Goal: Information Seeking & Learning: Learn about a topic

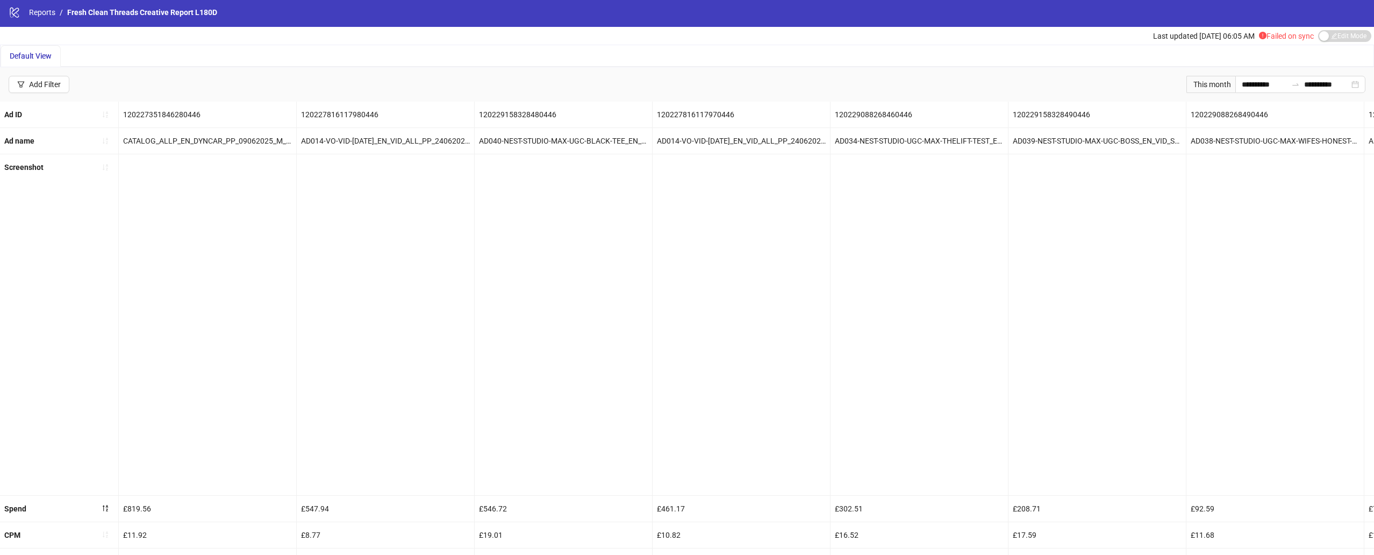
scroll to position [0, 1608]
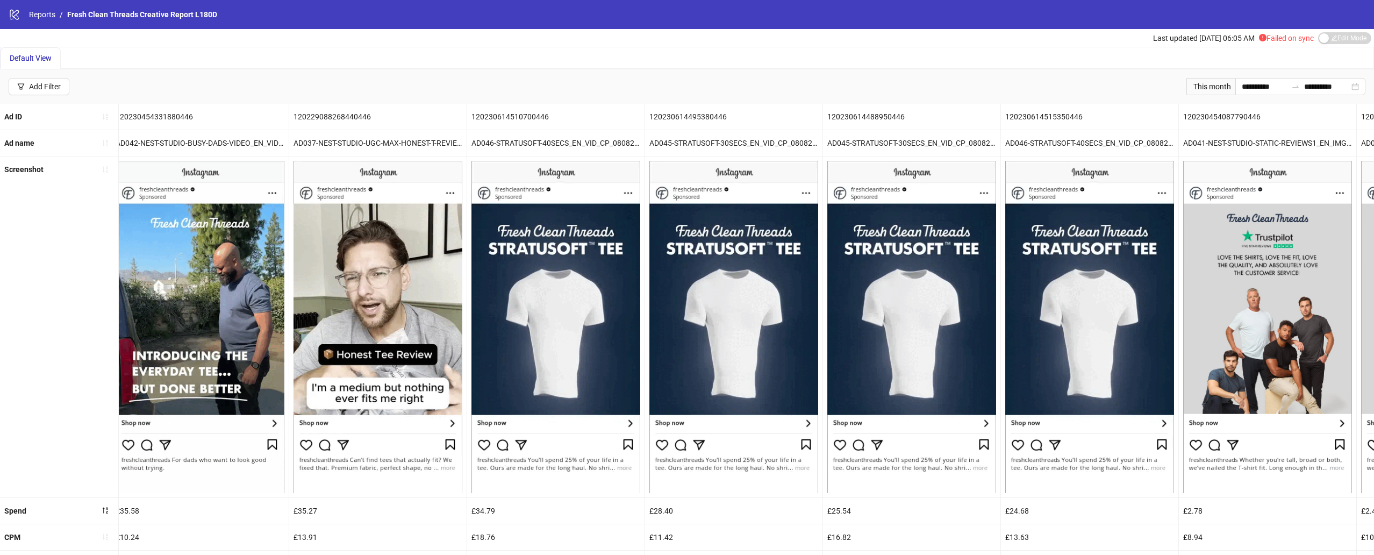
click at [19, 22] on div "logo/logo-mobile Reports / Fresh Clean Threads Creative Report L180D" at bounding box center [687, 14] width 1374 height 29
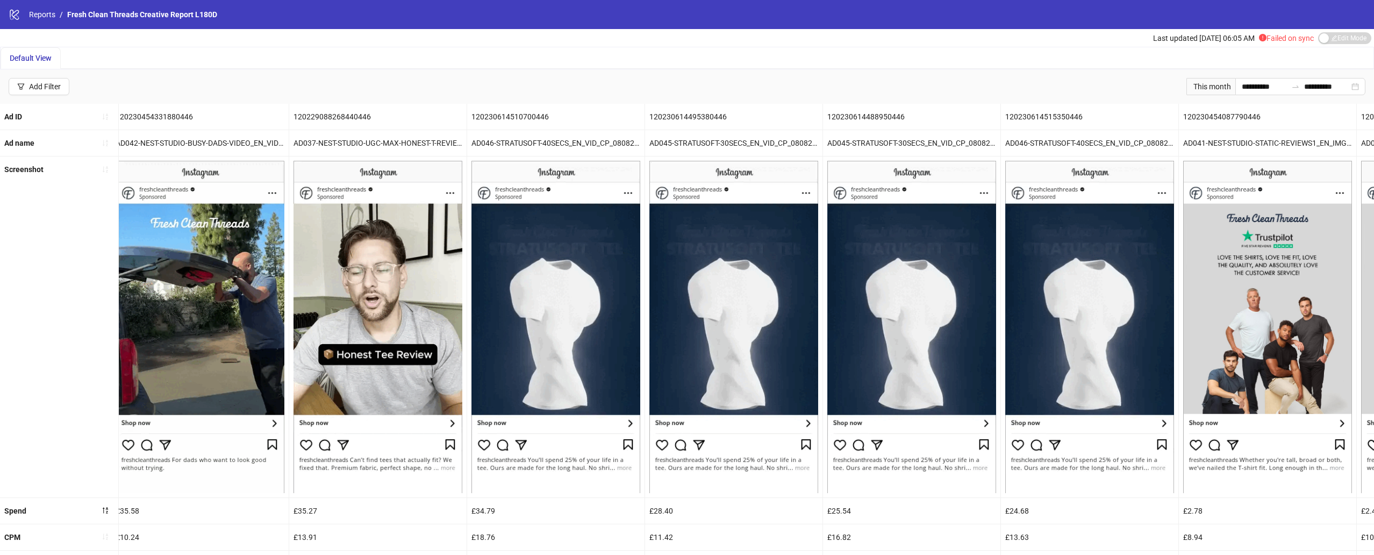
click at [19, 18] on icon "logo/logo-mobile" at bounding box center [15, 15] width 12 height 12
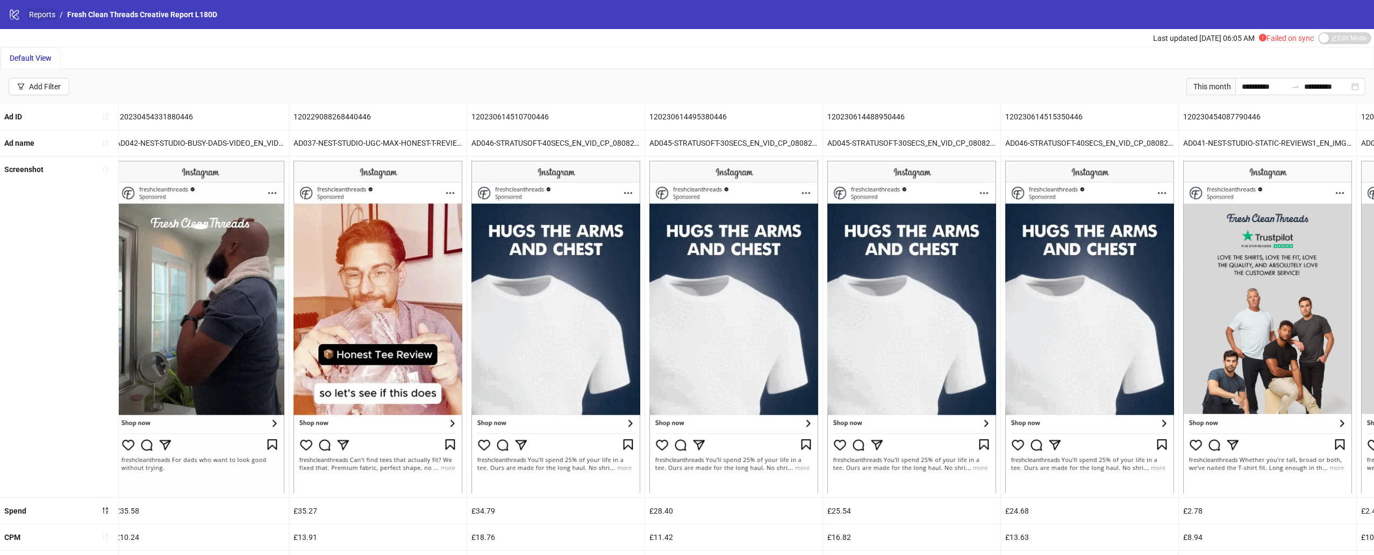
click at [44, 12] on link "Reports" at bounding box center [42, 15] width 31 height 12
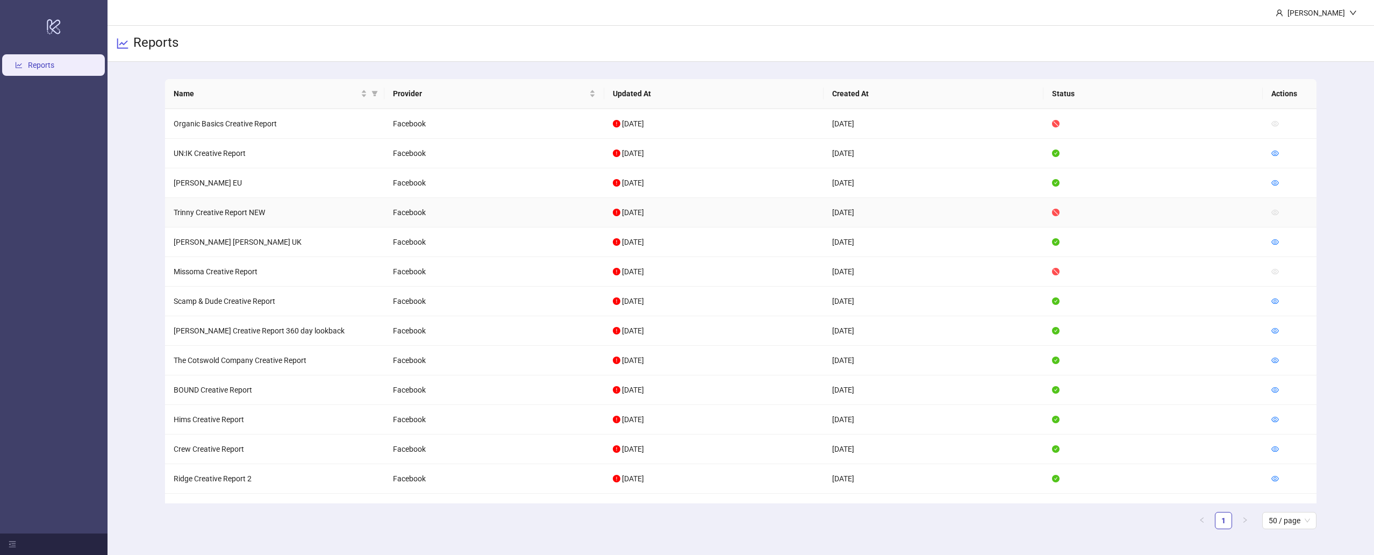
scroll to position [508, 0]
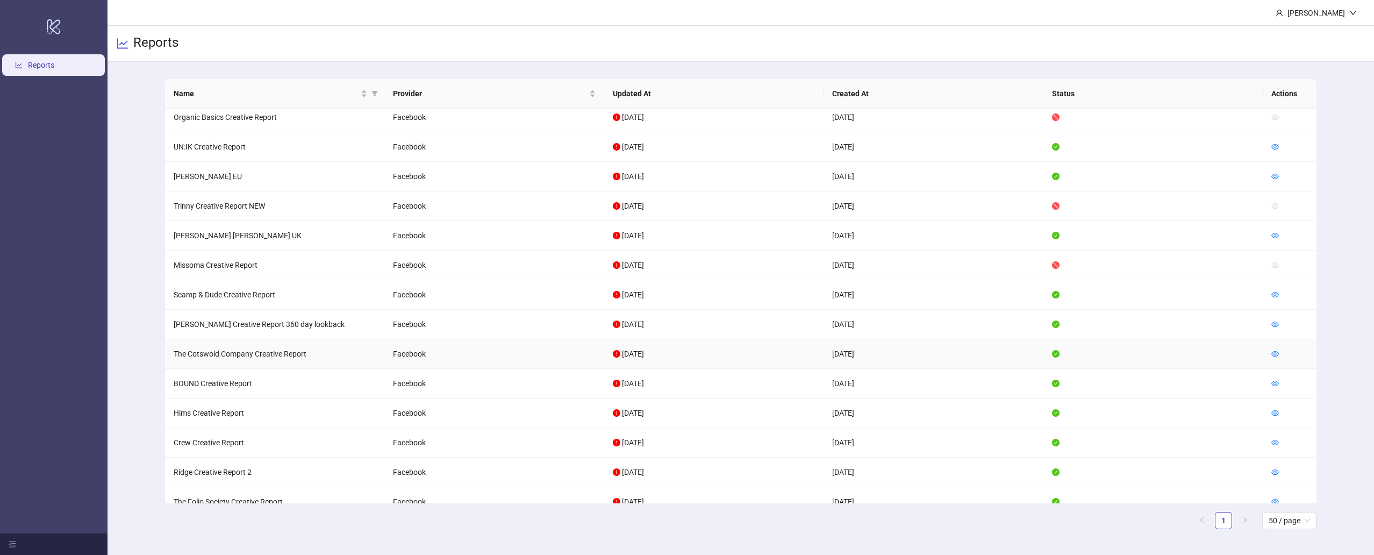
click at [1280, 357] on td at bounding box center [1289, 354] width 54 height 30
click at [1268, 354] on td at bounding box center [1289, 354] width 54 height 30
click at [1272, 357] on icon "eye" at bounding box center [1275, 354] width 8 height 8
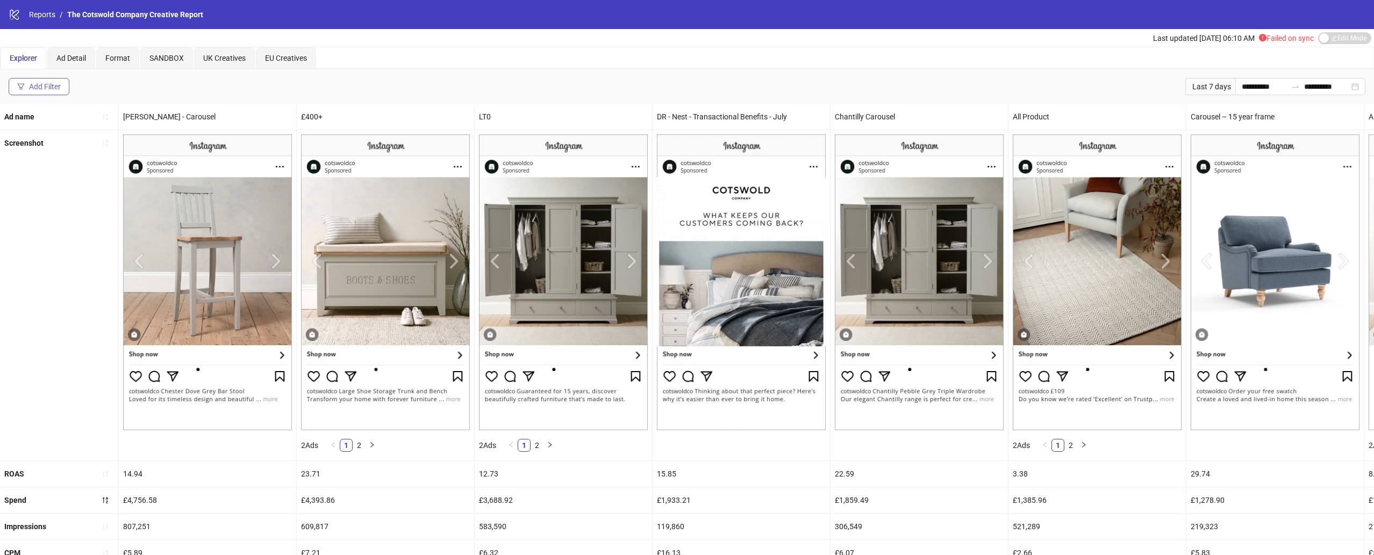
click at [51, 84] on div "Add Filter" at bounding box center [45, 86] width 32 height 9
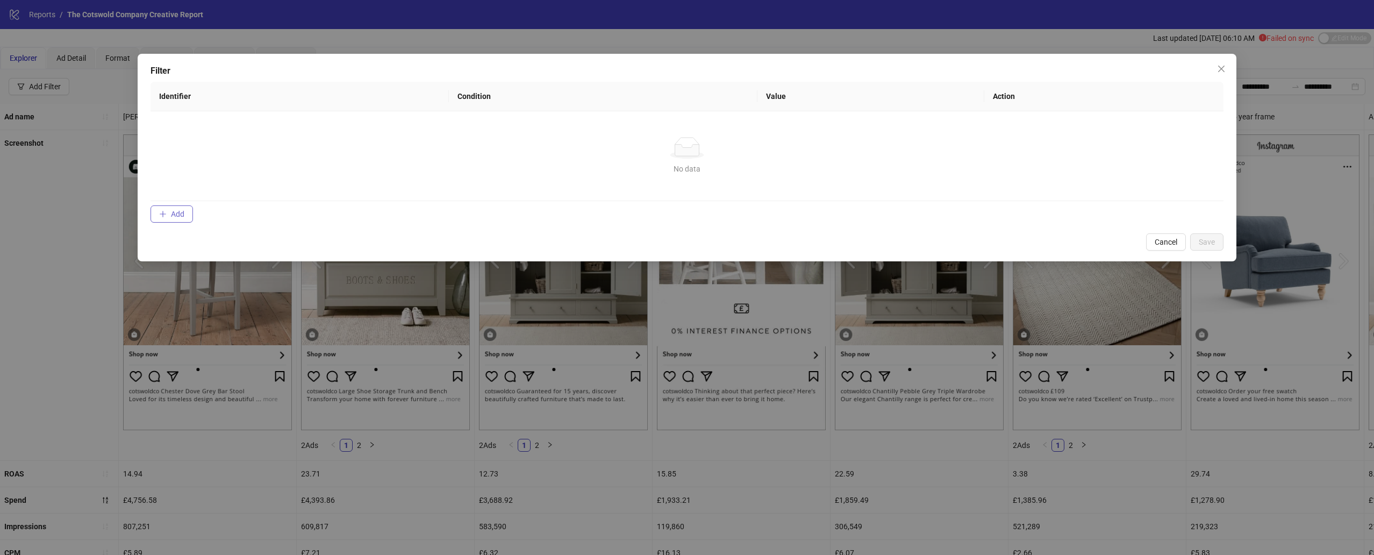
click at [173, 216] on span "Add" at bounding box center [177, 214] width 13 height 9
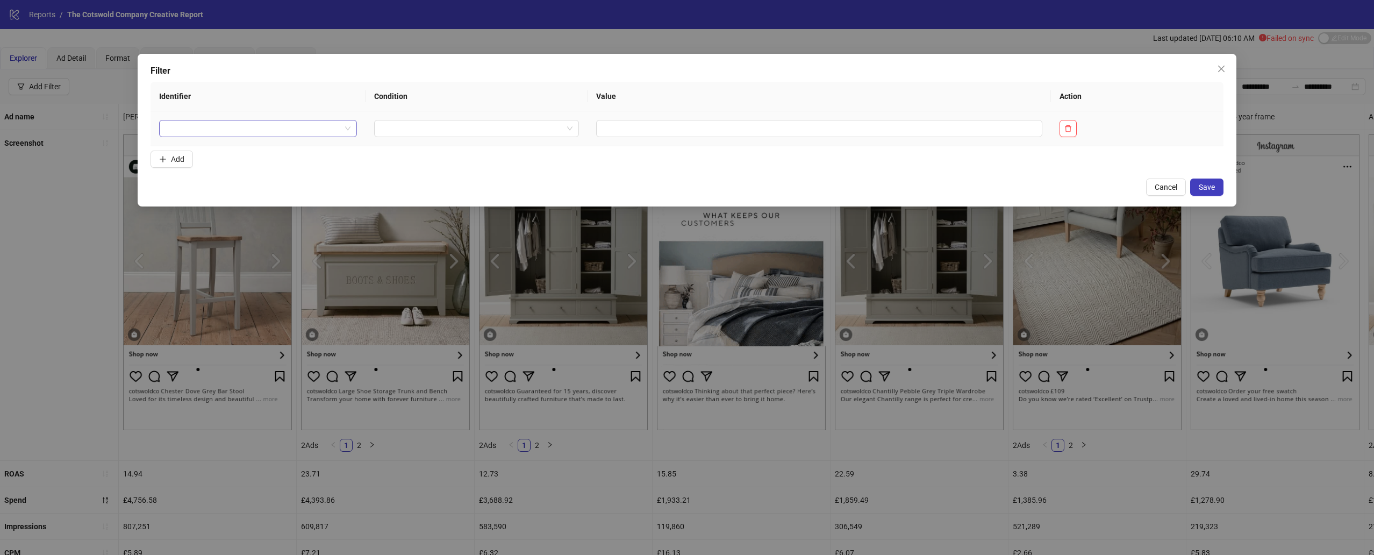
click at [274, 132] on input "search" at bounding box center [253, 128] width 175 height 16
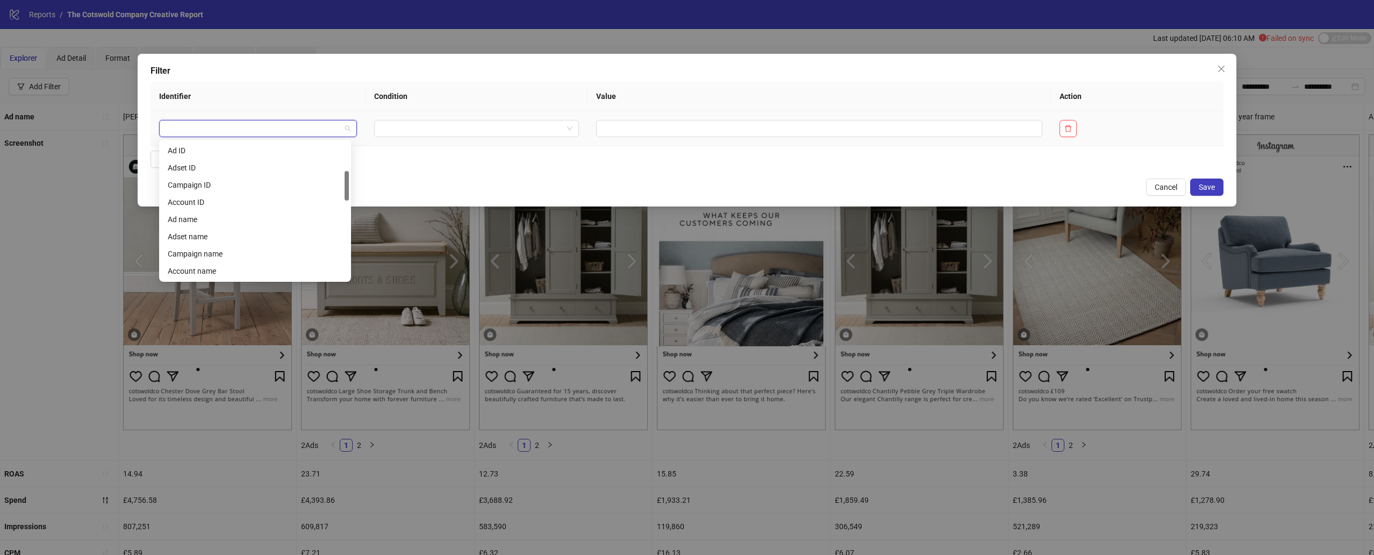
scroll to position [137, 0]
click at [245, 217] on div "Ad name" at bounding box center [255, 220] width 175 height 12
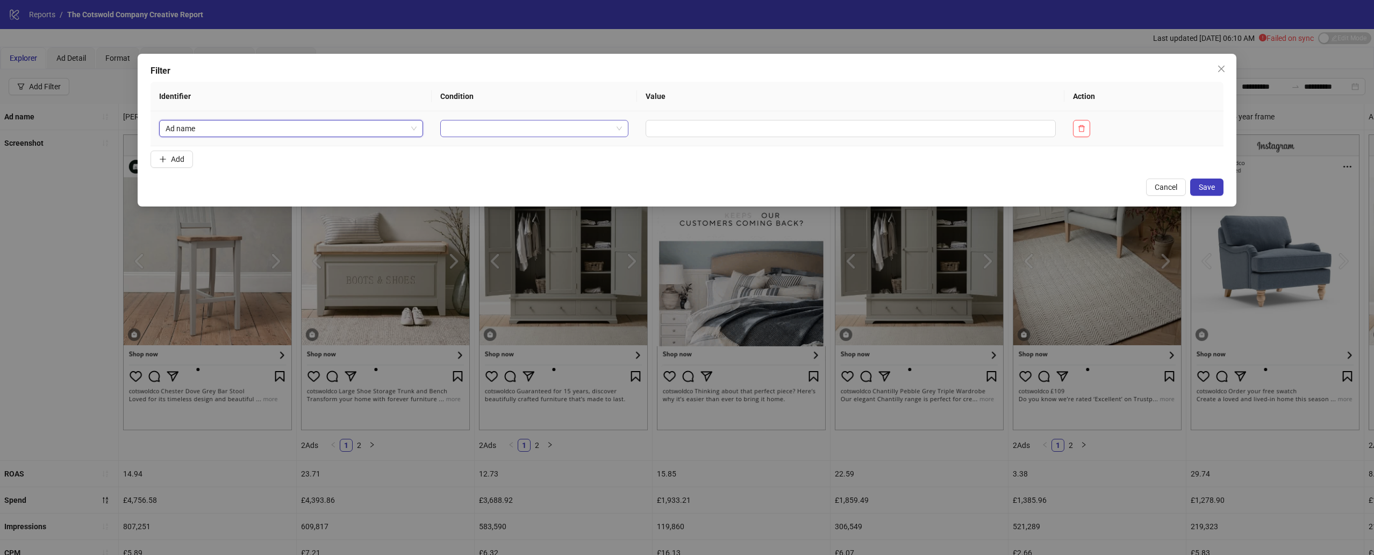
click at [507, 121] on input "search" at bounding box center [530, 128] width 166 height 16
click at [499, 168] on div "CONTAINS" at bounding box center [531, 168] width 166 height 12
click at [712, 136] on input "text" at bounding box center [882, 128] width 373 height 17
type input "****"
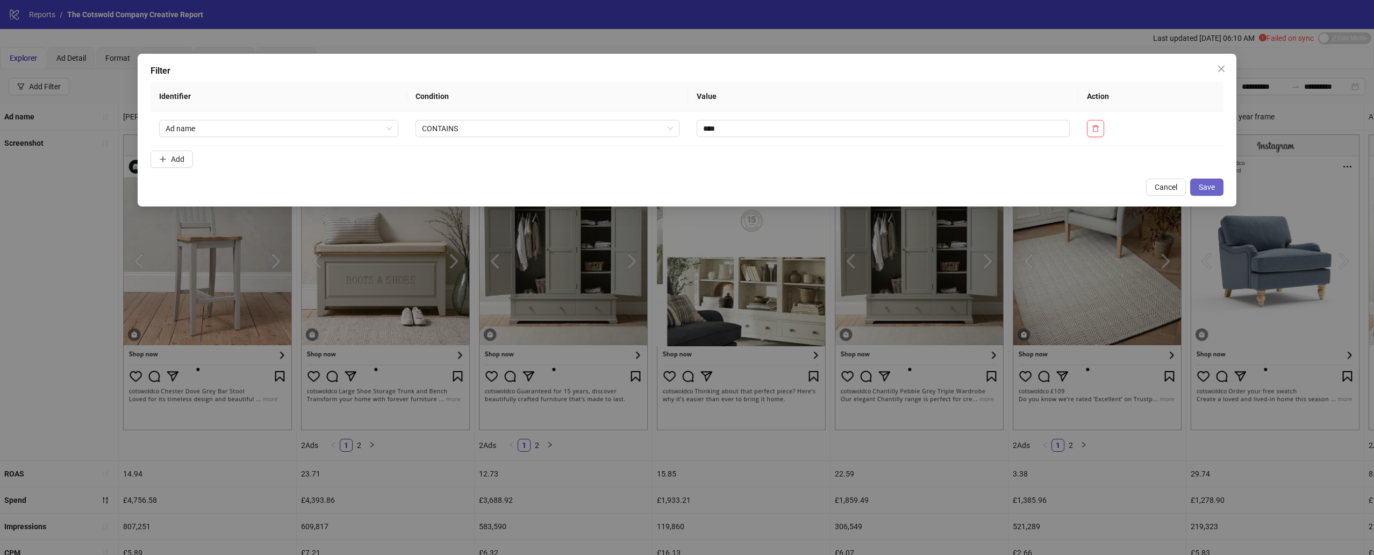
click at [1212, 188] on span "Save" at bounding box center [1206, 187] width 16 height 9
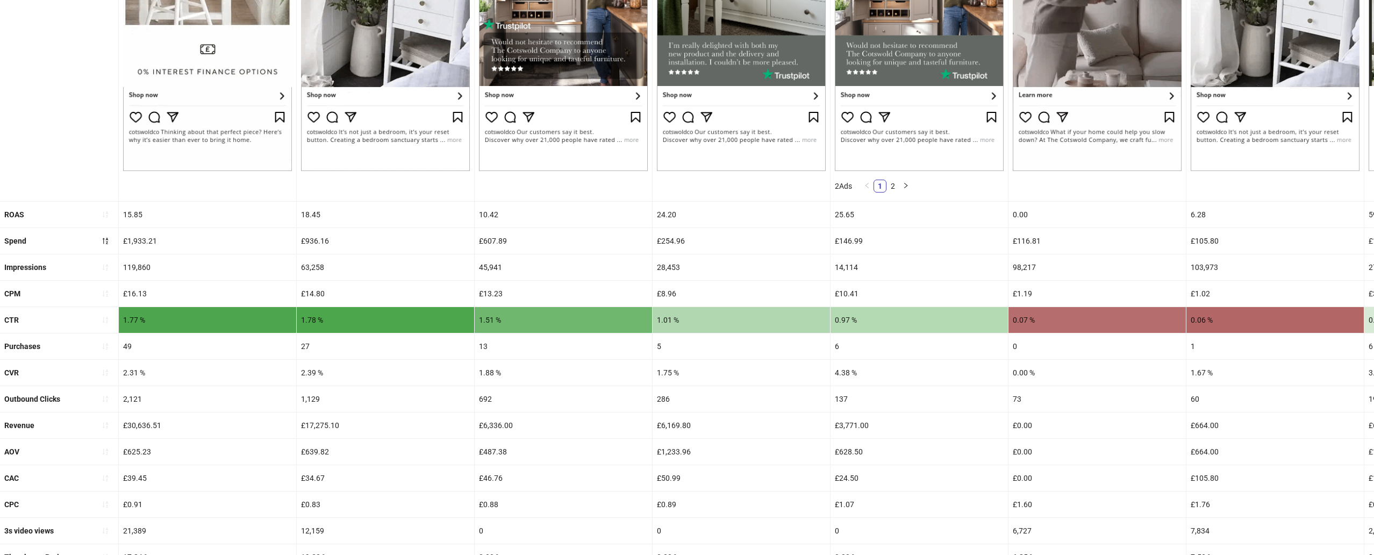
scroll to position [260, 0]
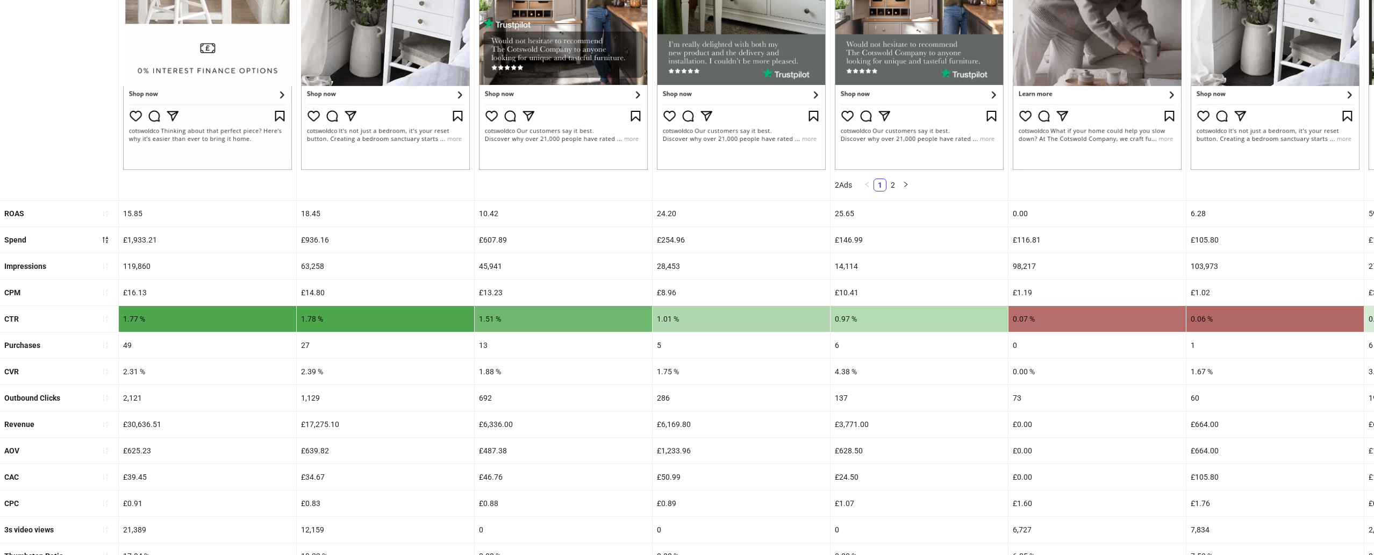
click at [127, 314] on div "1.77 %" at bounding box center [207, 319] width 177 height 26
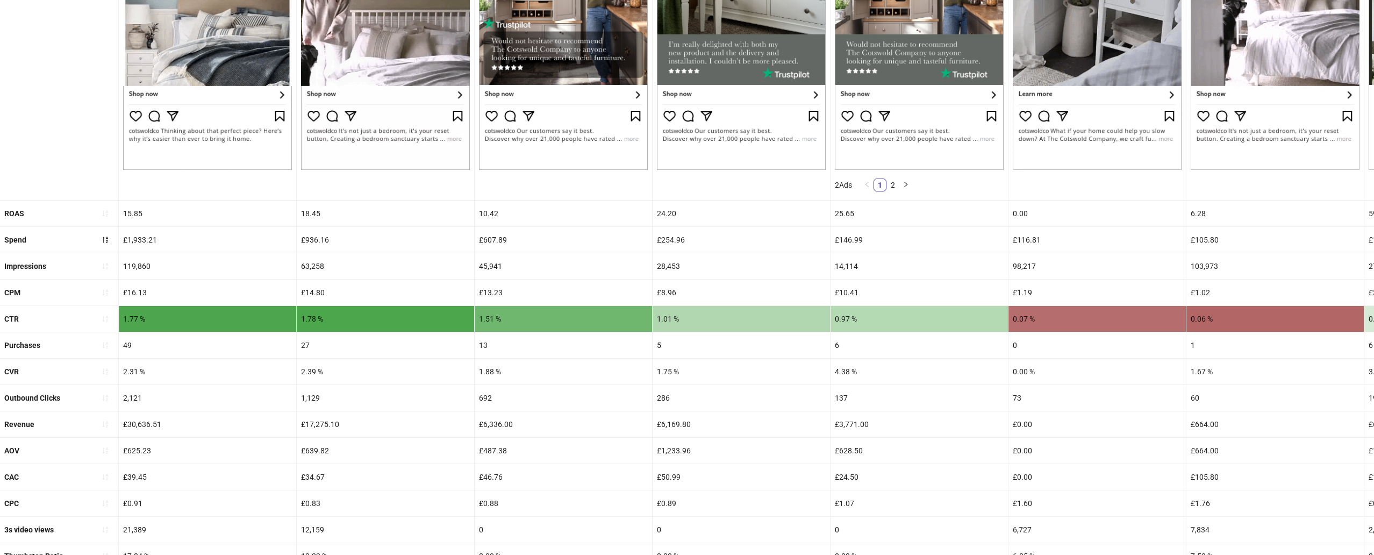
click at [127, 314] on div "1.77 %" at bounding box center [207, 319] width 177 height 26
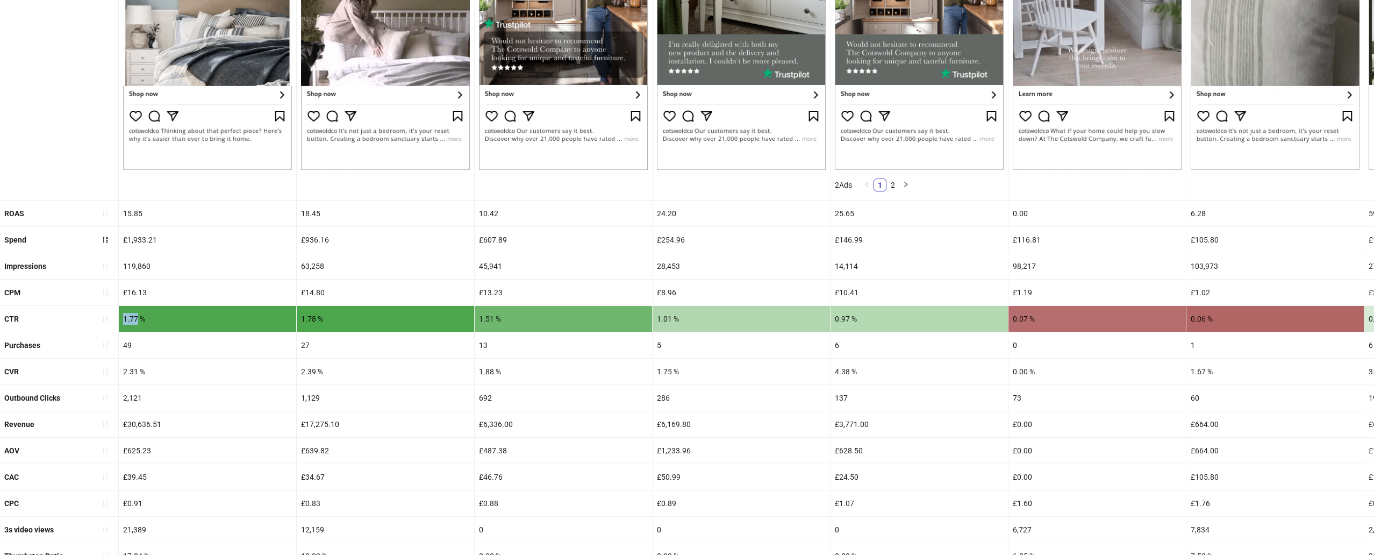
click at [127, 314] on div "1.77 %" at bounding box center [207, 319] width 177 height 26
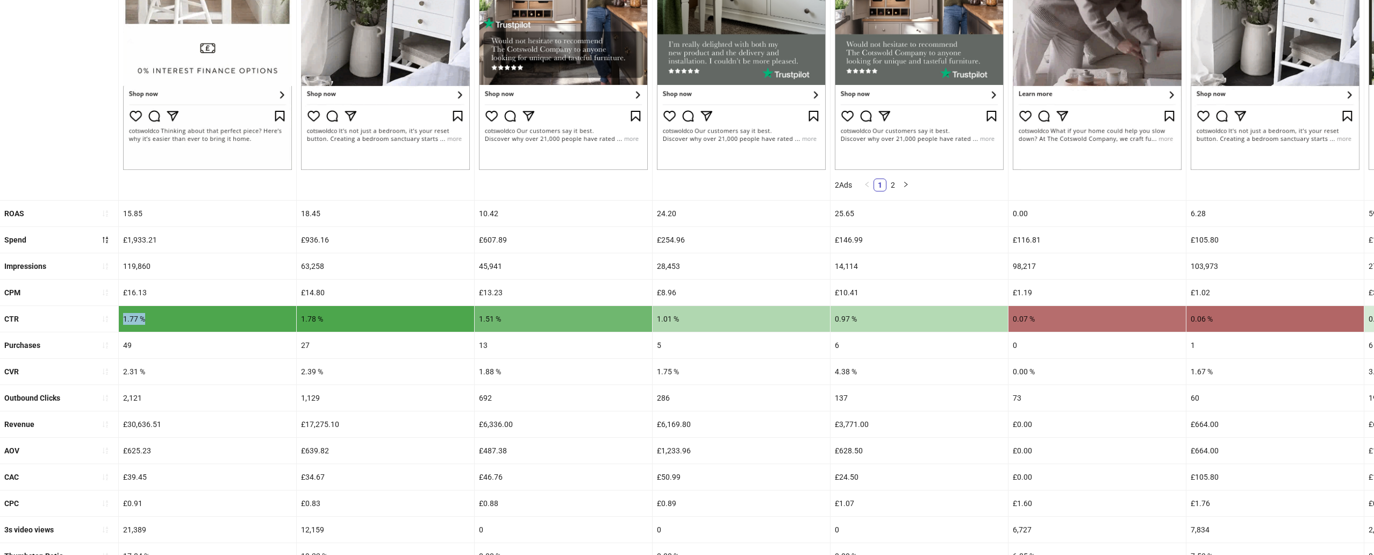
copy div "1.77 %"
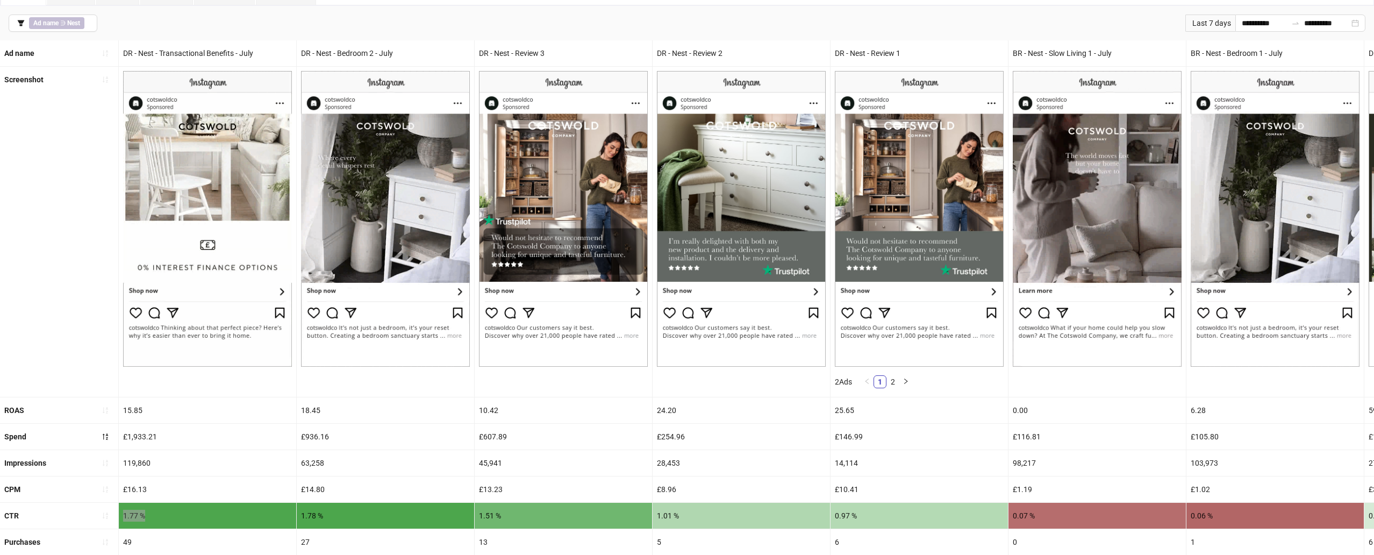
scroll to position [63, 0]
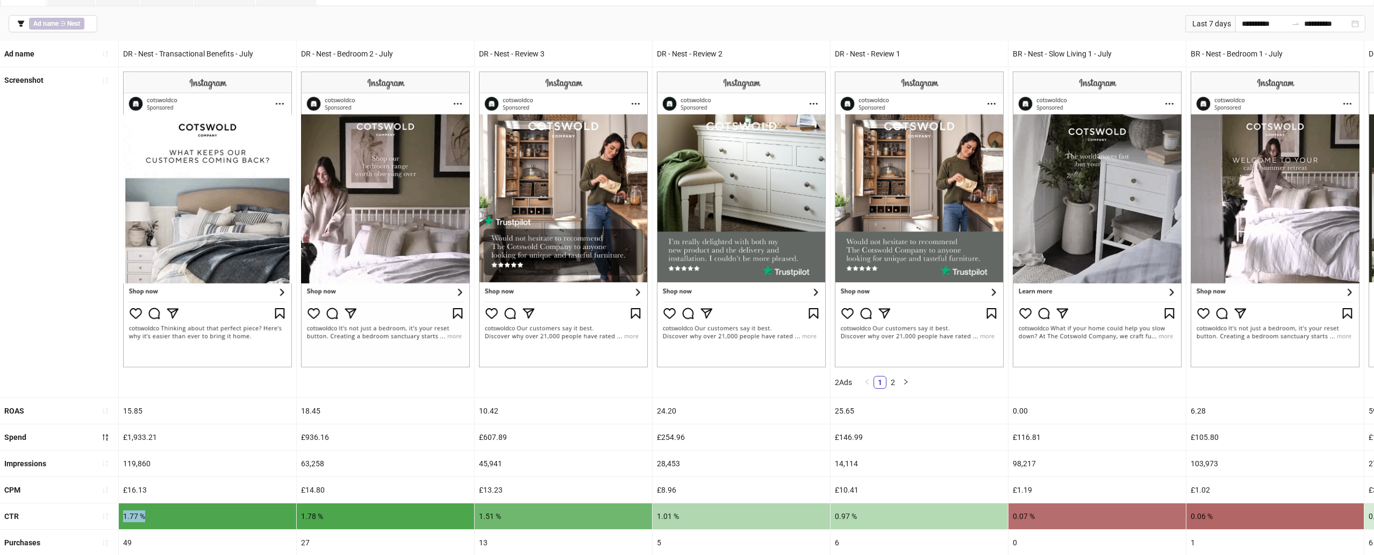
click at [132, 408] on div "15.85" at bounding box center [207, 411] width 177 height 26
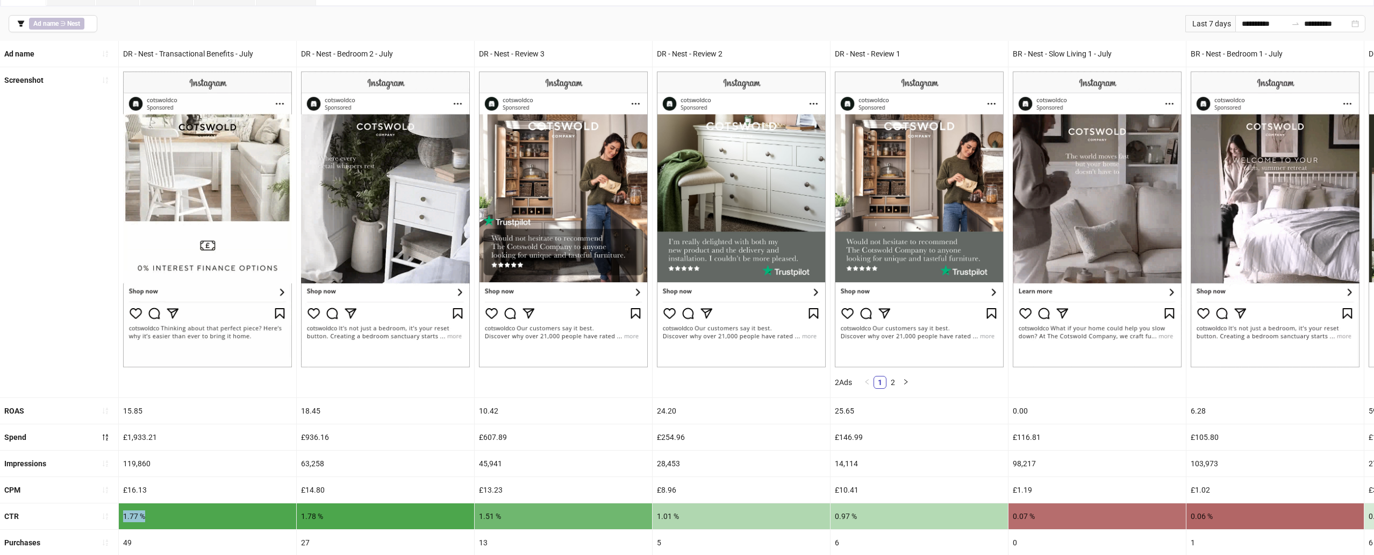
click at [132, 408] on div "15.85" at bounding box center [207, 411] width 177 height 26
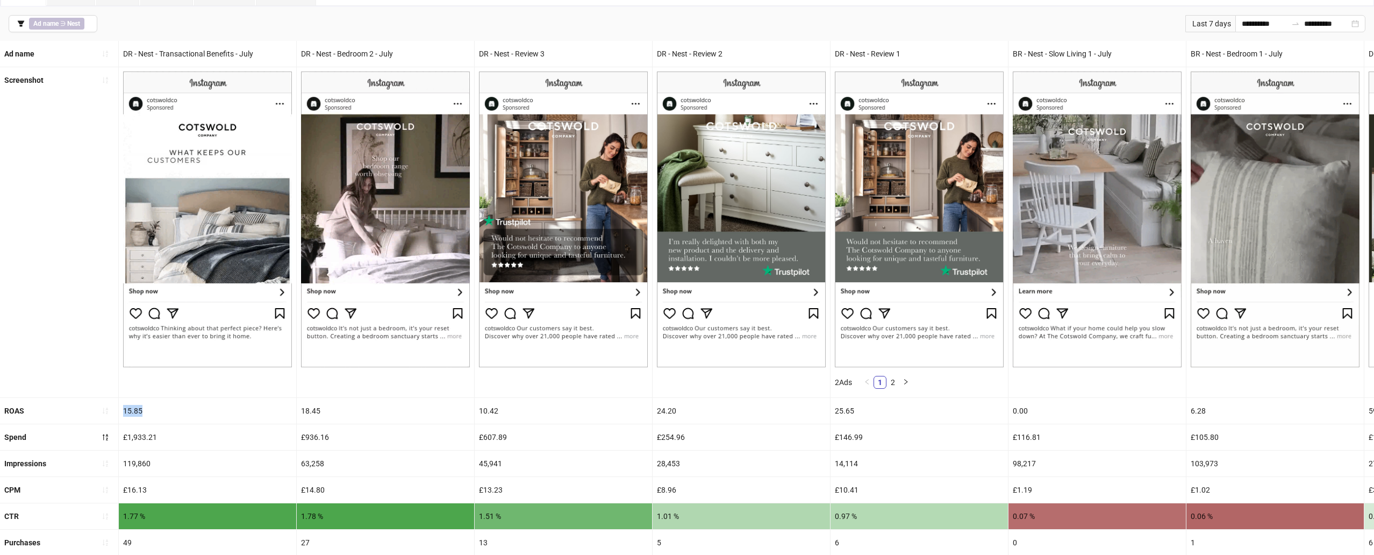
click at [132, 408] on div "15.85" at bounding box center [207, 411] width 177 height 26
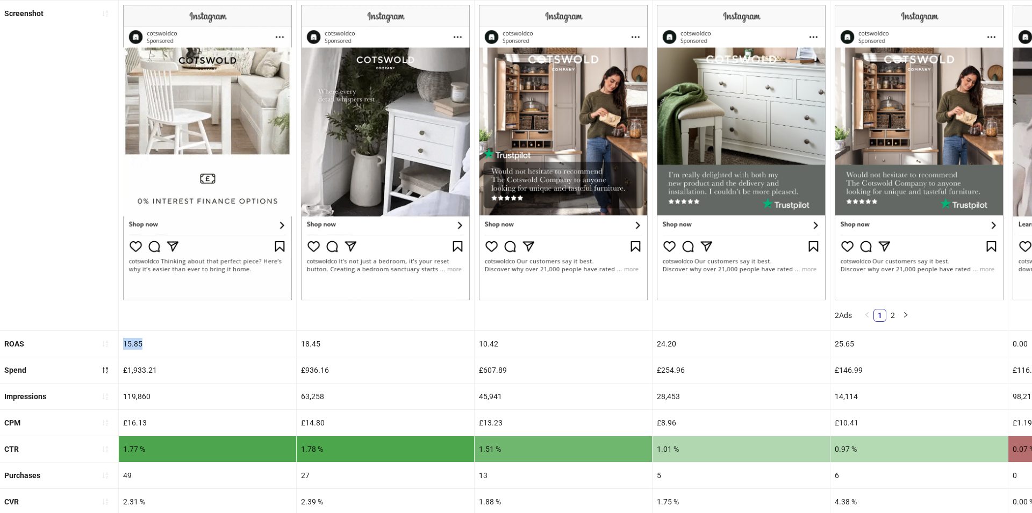
scroll to position [162, 0]
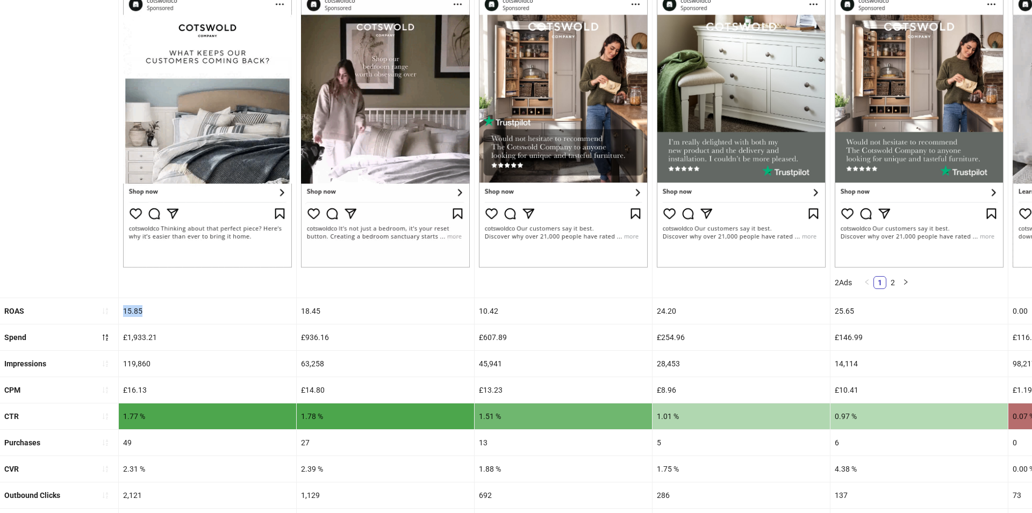
click at [197, 333] on div "£1,933.21" at bounding box center [207, 338] width 177 height 26
click at [168, 330] on div "£1,933.21" at bounding box center [207, 338] width 177 height 26
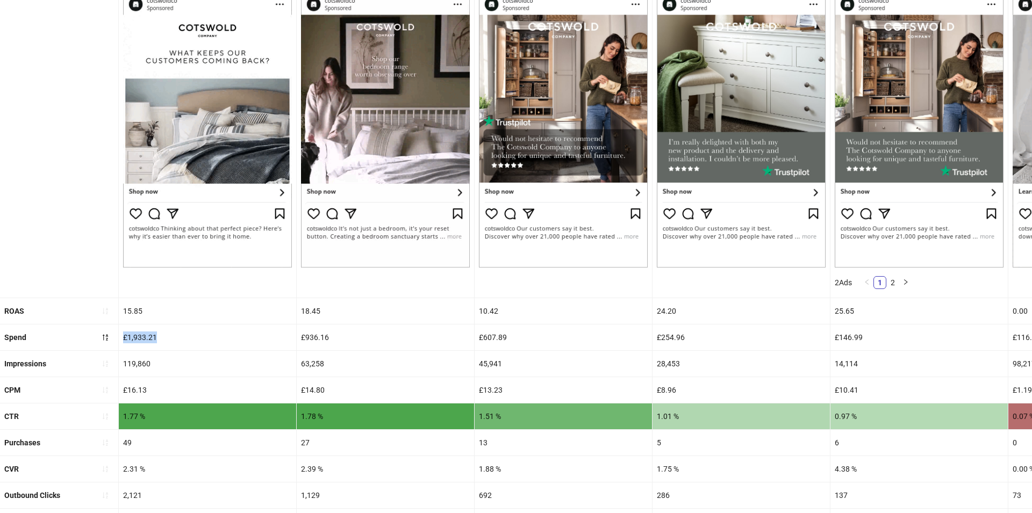
drag, startPoint x: 122, startPoint y: 335, endPoint x: 169, endPoint y: 335, distance: 46.8
click at [169, 335] on div "£1,933.21" at bounding box center [207, 338] width 177 height 26
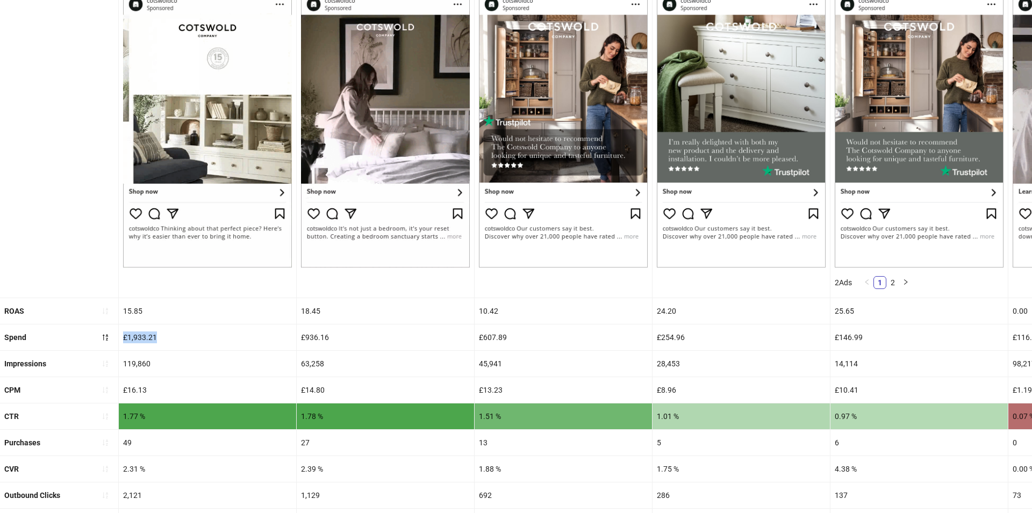
copy div "£1,933.21"
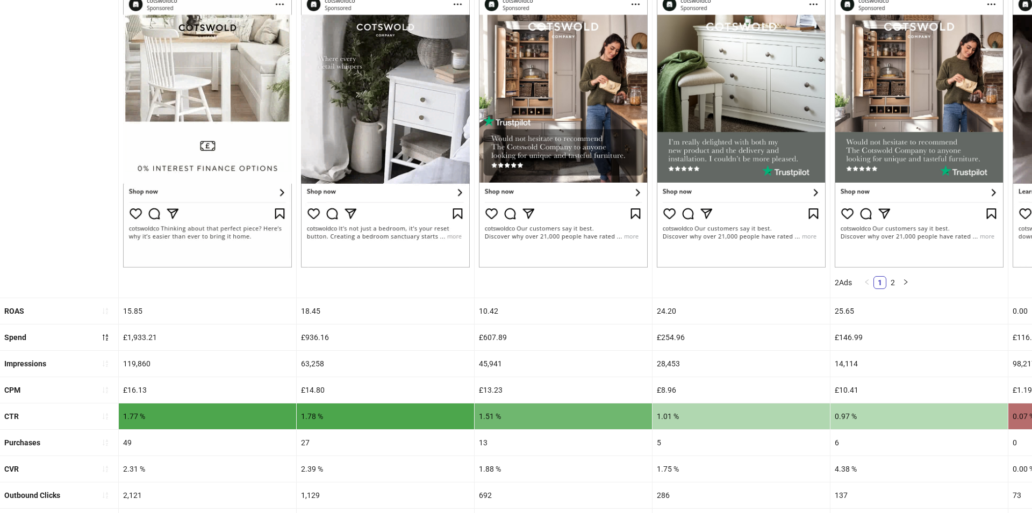
click at [131, 311] on div "15.85" at bounding box center [207, 311] width 177 height 26
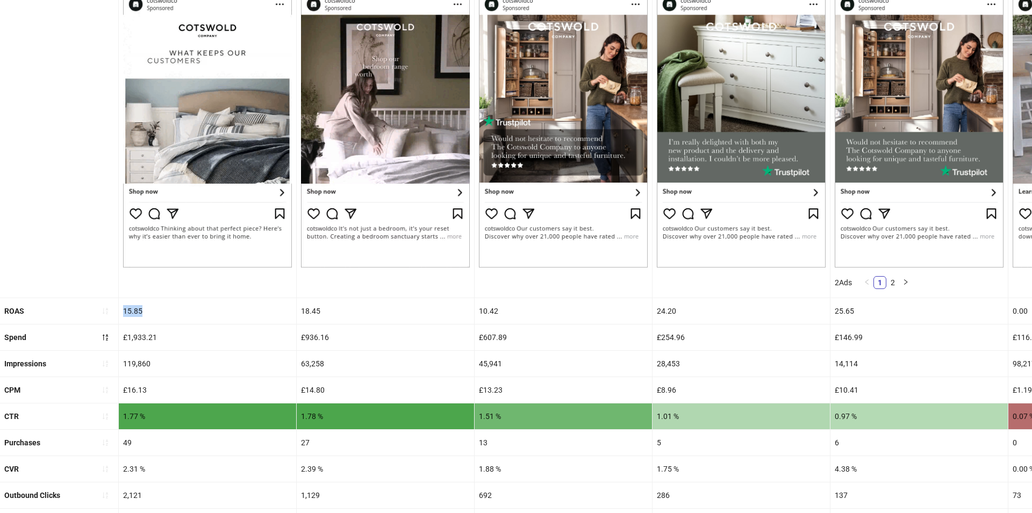
click at [131, 311] on div "15.85" at bounding box center [207, 311] width 177 height 26
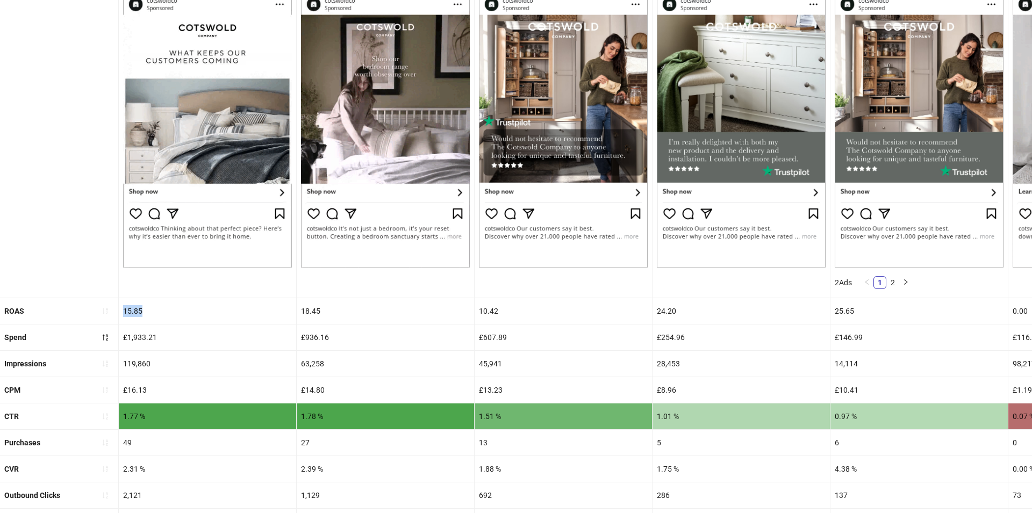
copy div "15.85"
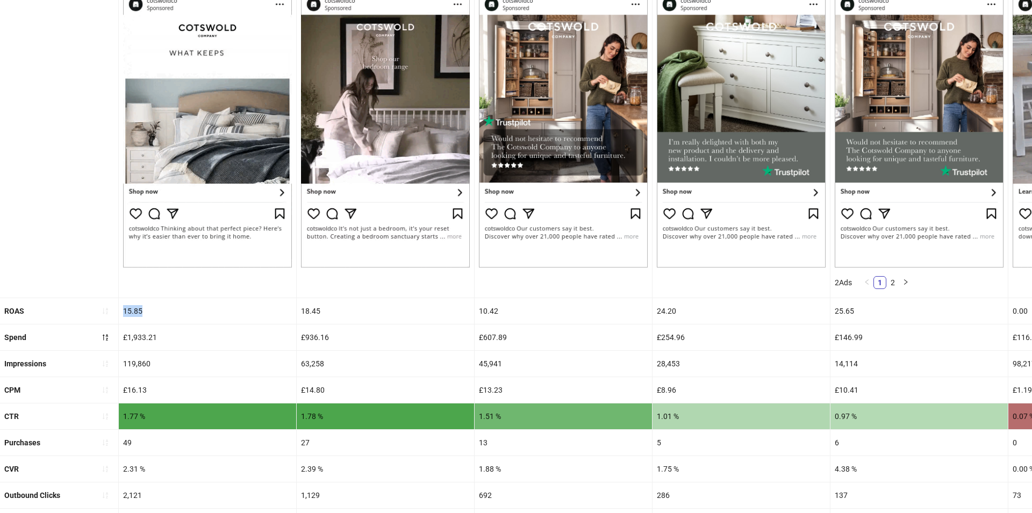
click at [134, 472] on div "2.31 %" at bounding box center [207, 469] width 177 height 26
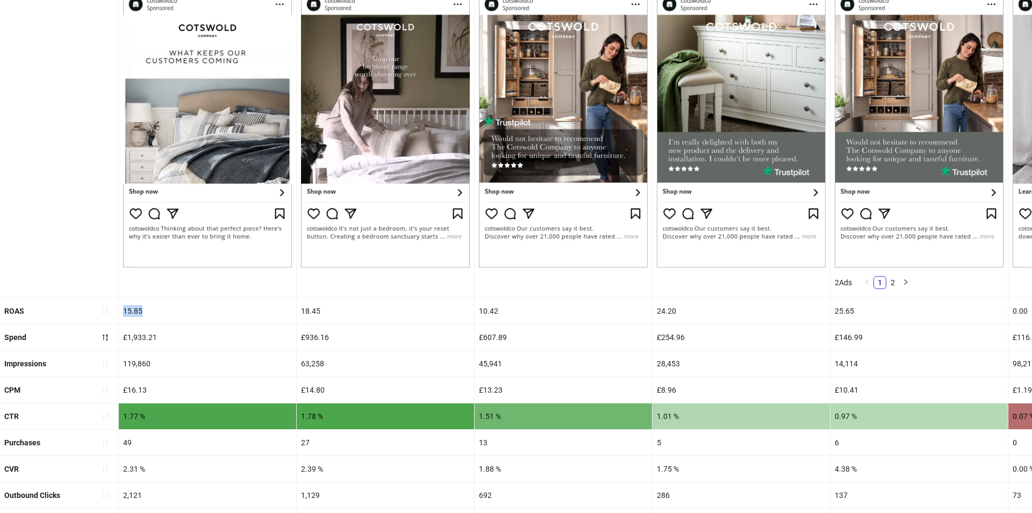
click at [134, 472] on div "2.31 %" at bounding box center [207, 469] width 177 height 26
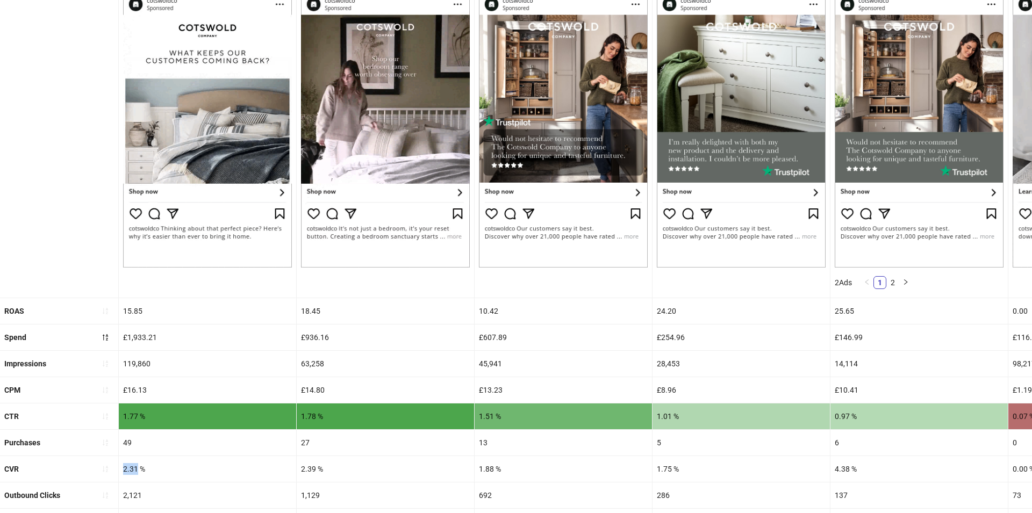
click at [134, 472] on div "2.31 %" at bounding box center [207, 469] width 177 height 26
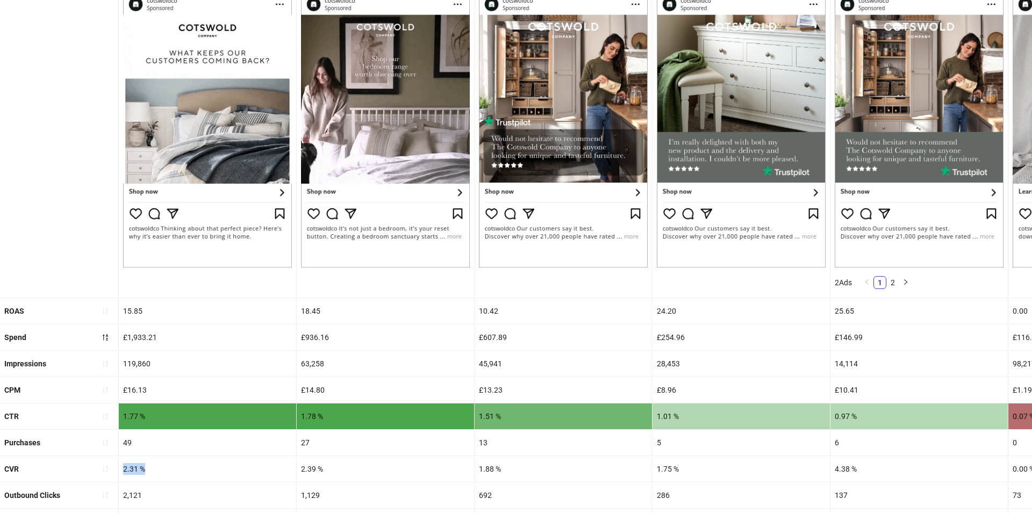
copy div "2.31 %"
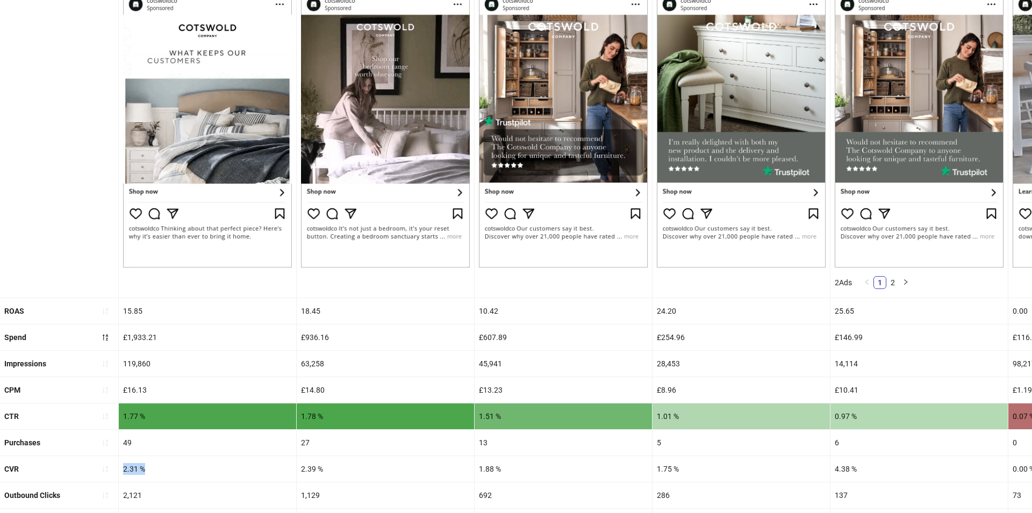
click at [131, 418] on div "1.77 %" at bounding box center [207, 417] width 177 height 26
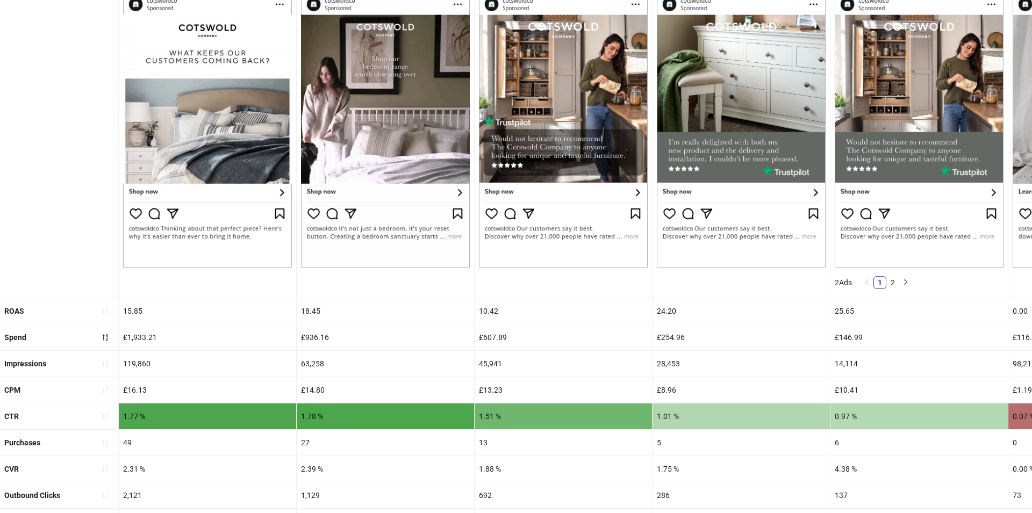
click at [131, 418] on div "1.77 %" at bounding box center [207, 417] width 177 height 26
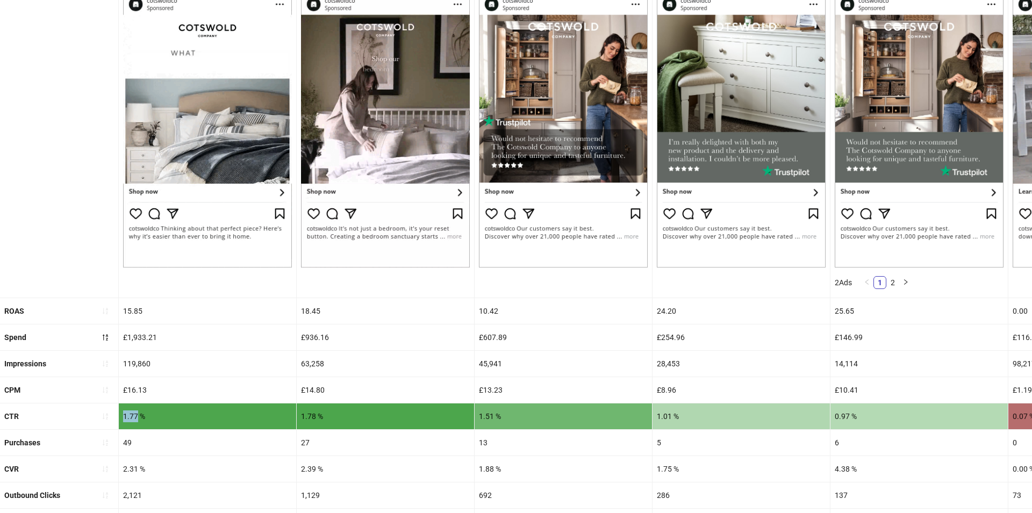
click at [131, 418] on div "1.77 %" at bounding box center [207, 417] width 177 height 26
copy div "1.77 %"
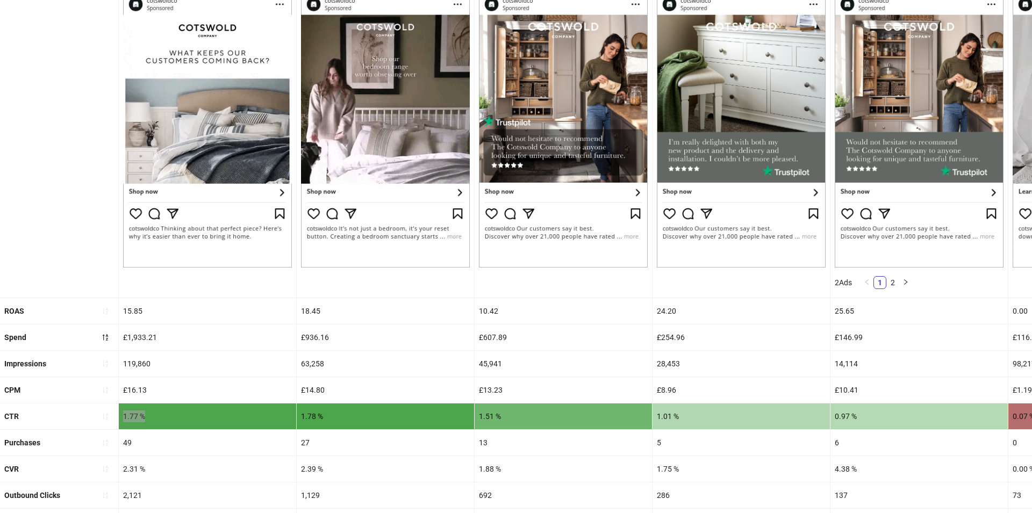
scroll to position [0, 0]
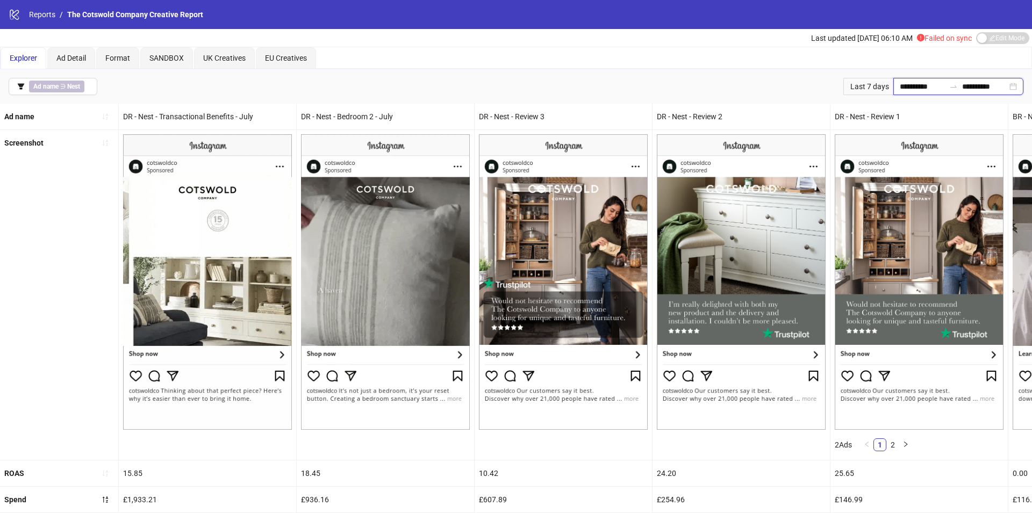
click at [920, 84] on input "**********" at bounding box center [922, 87] width 45 height 12
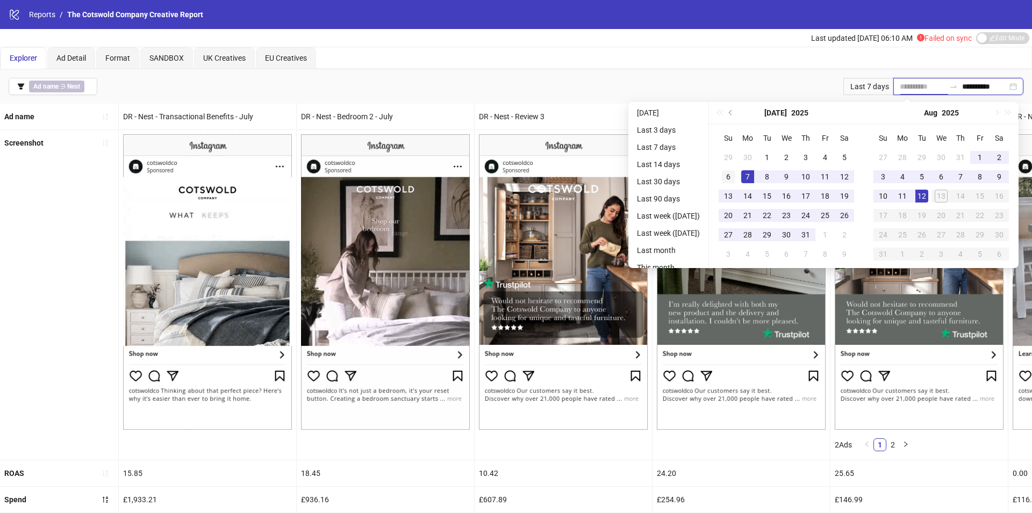
type input "**********"
click at [735, 175] on div "6" at bounding box center [728, 176] width 13 height 13
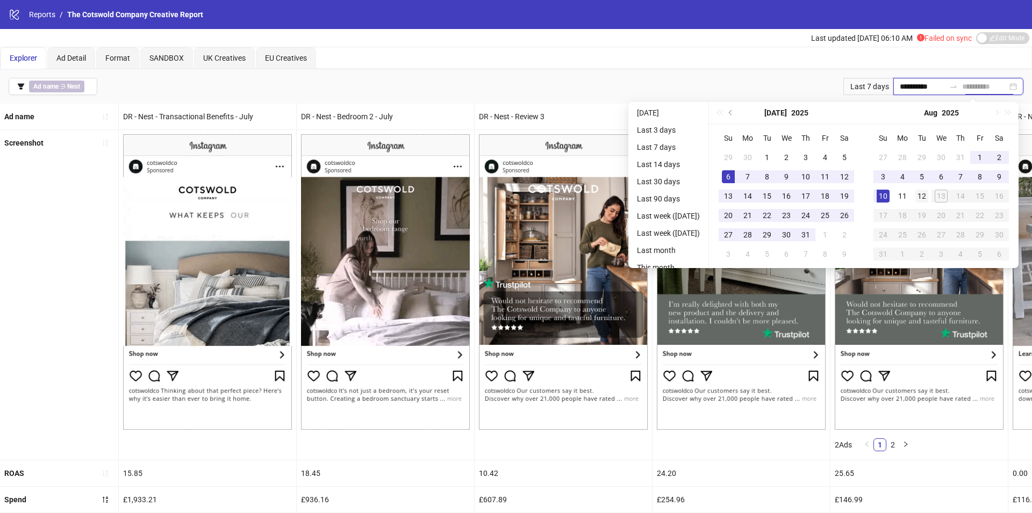
type input "**********"
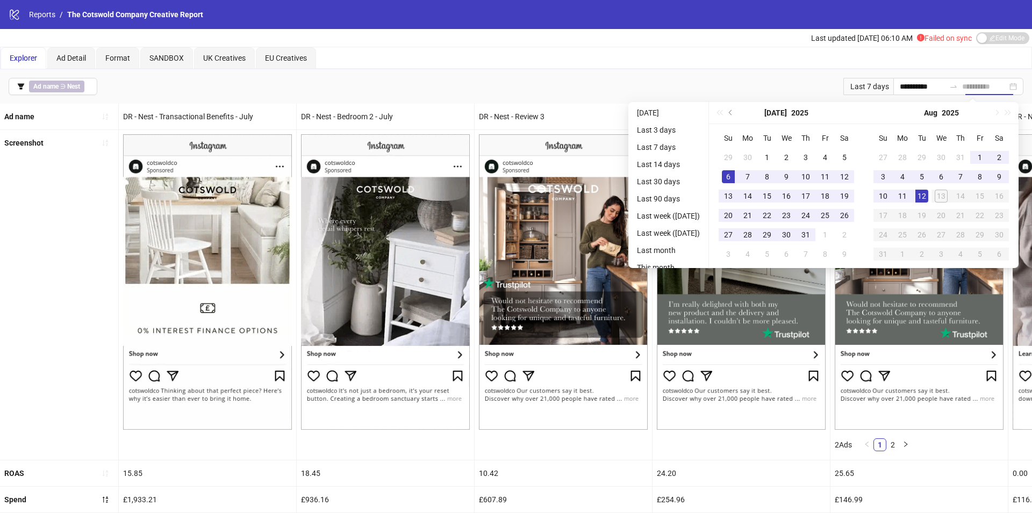
click at [926, 190] on div "12" at bounding box center [921, 196] width 13 height 13
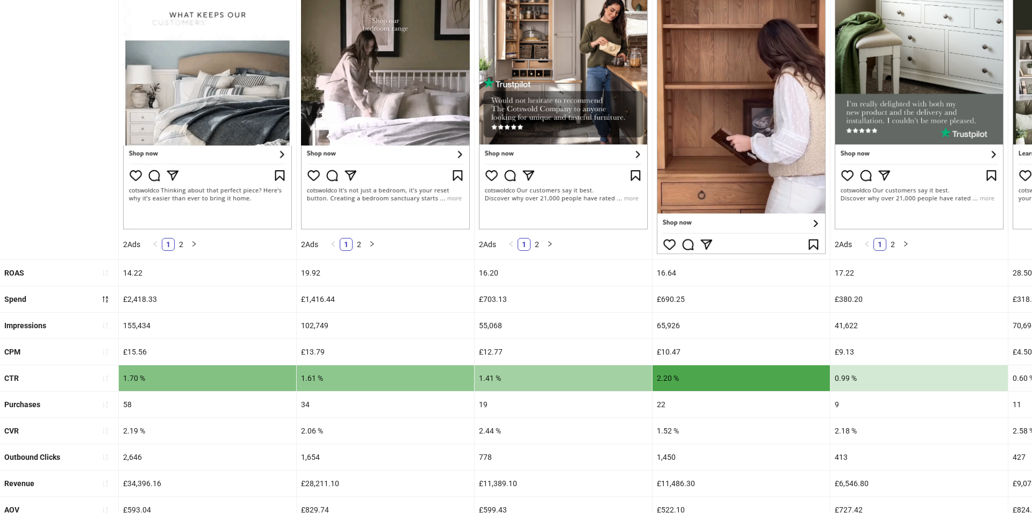
scroll to position [205, 0]
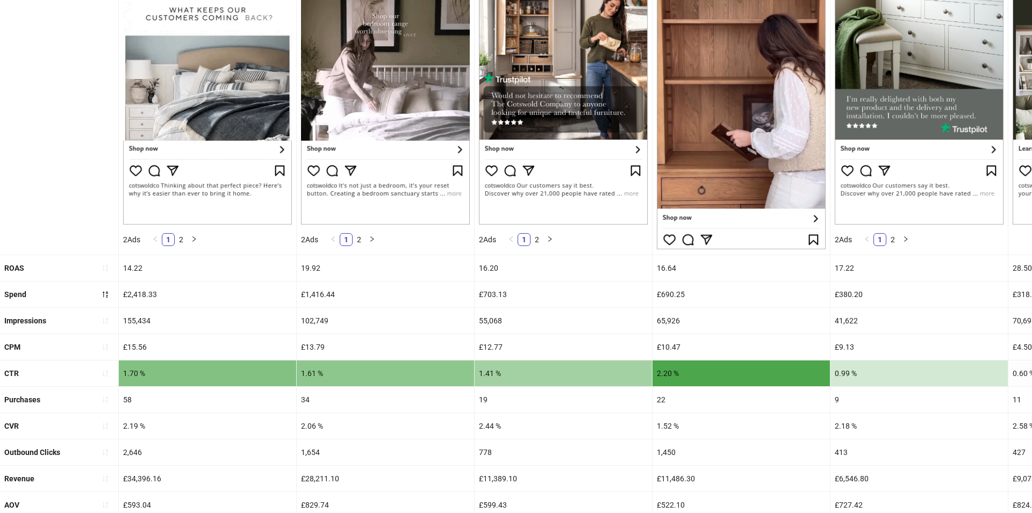
click at [137, 290] on div "£2,418.33" at bounding box center [207, 295] width 177 height 26
copy div "2,418.33"
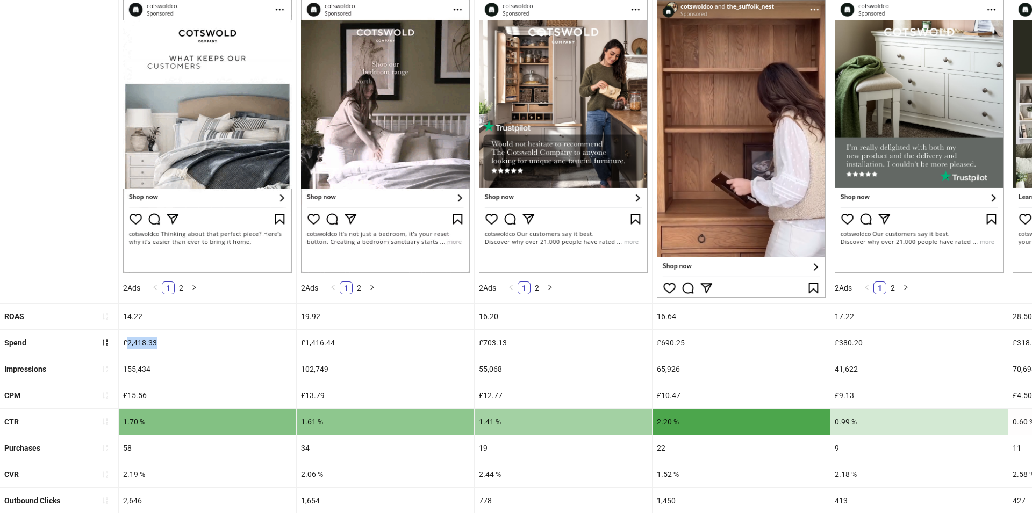
scroll to position [164, 0]
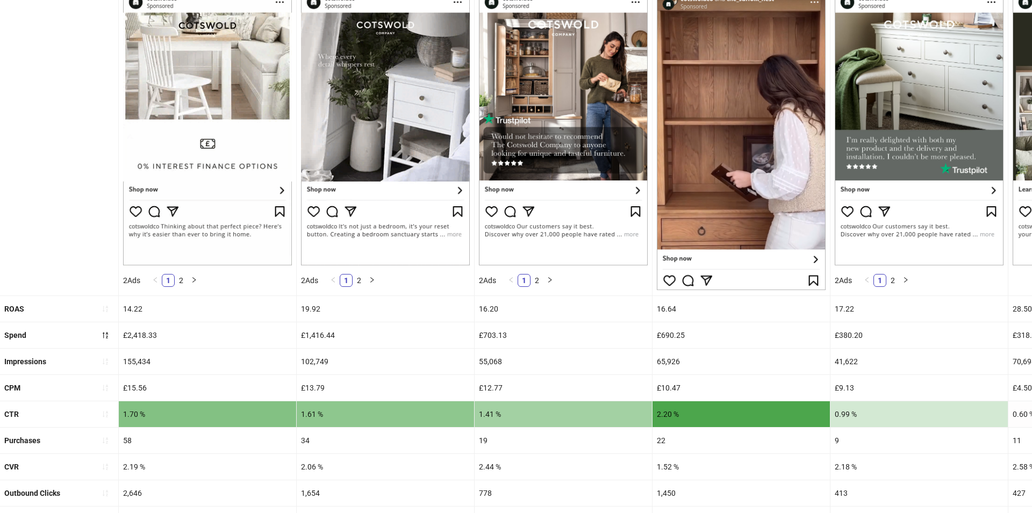
click at [346, 327] on div "£1,416.44" at bounding box center [385, 335] width 177 height 26
drag, startPoint x: 306, startPoint y: 333, endPoint x: 335, endPoint y: 333, distance: 29.6
click at [335, 333] on div "£1,416.44" at bounding box center [385, 335] width 177 height 26
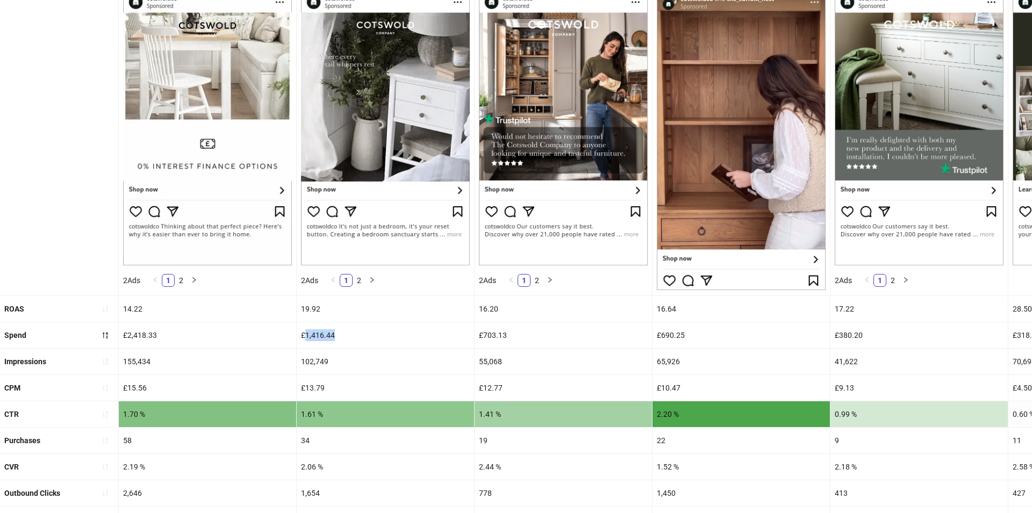
copy div "1,416.44"
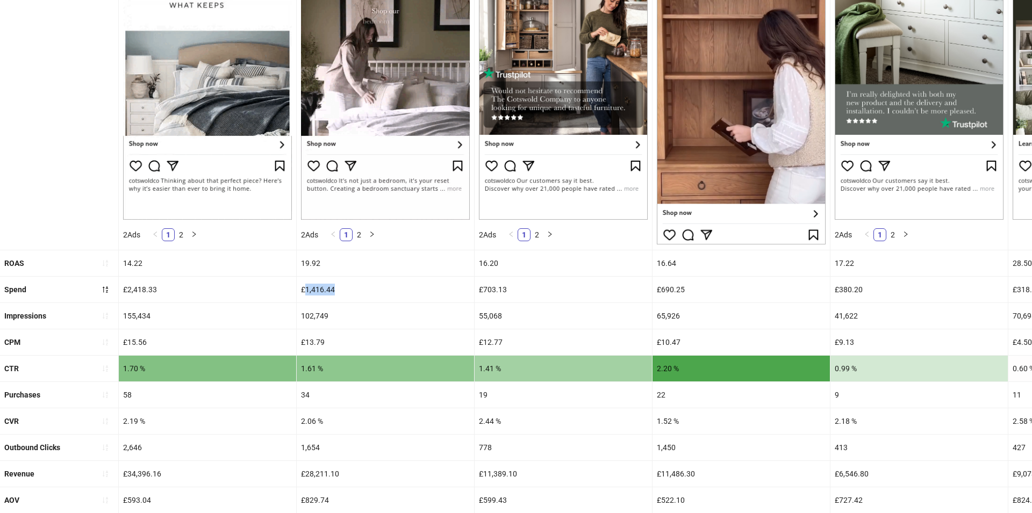
scroll to position [212, 0]
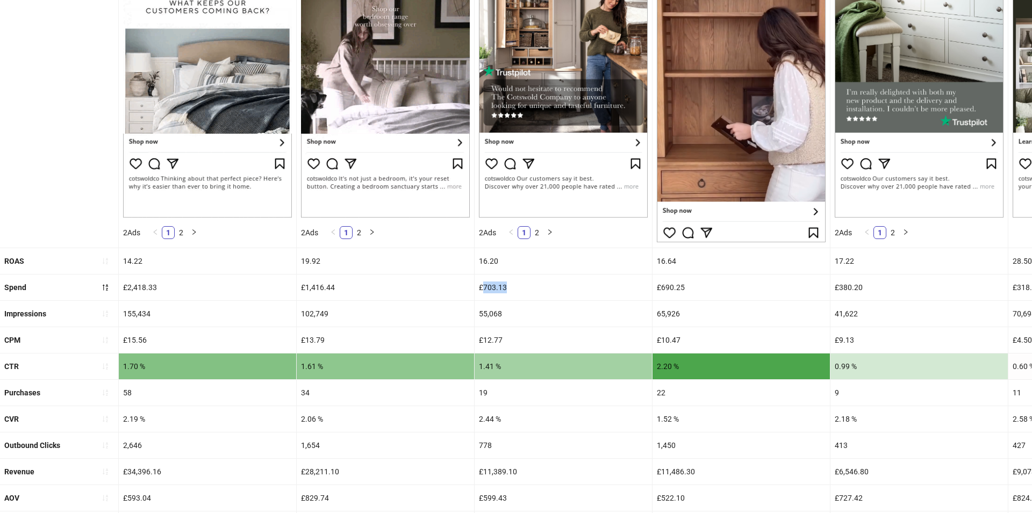
drag, startPoint x: 483, startPoint y: 287, endPoint x: 516, endPoint y: 286, distance: 33.3
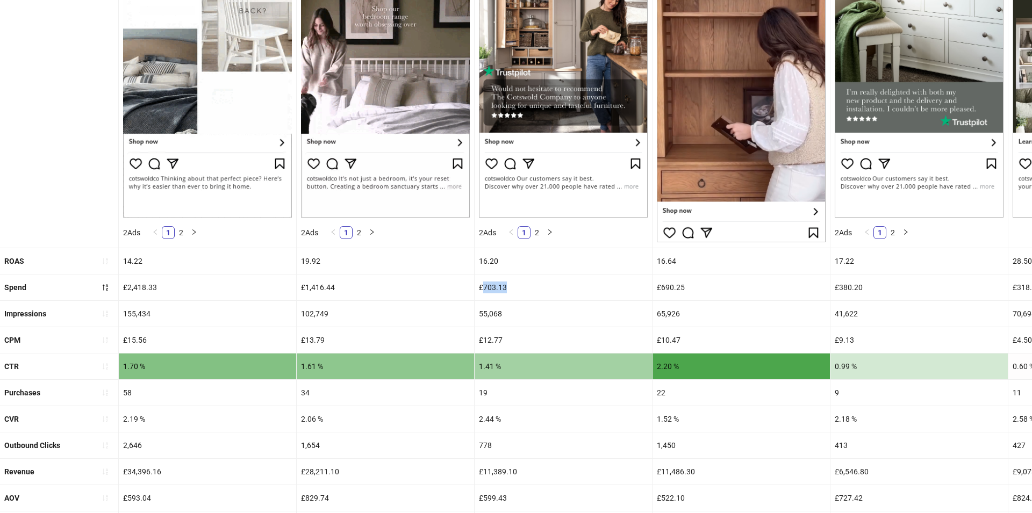
click at [516, 286] on div "£703.13" at bounding box center [563, 288] width 177 height 26
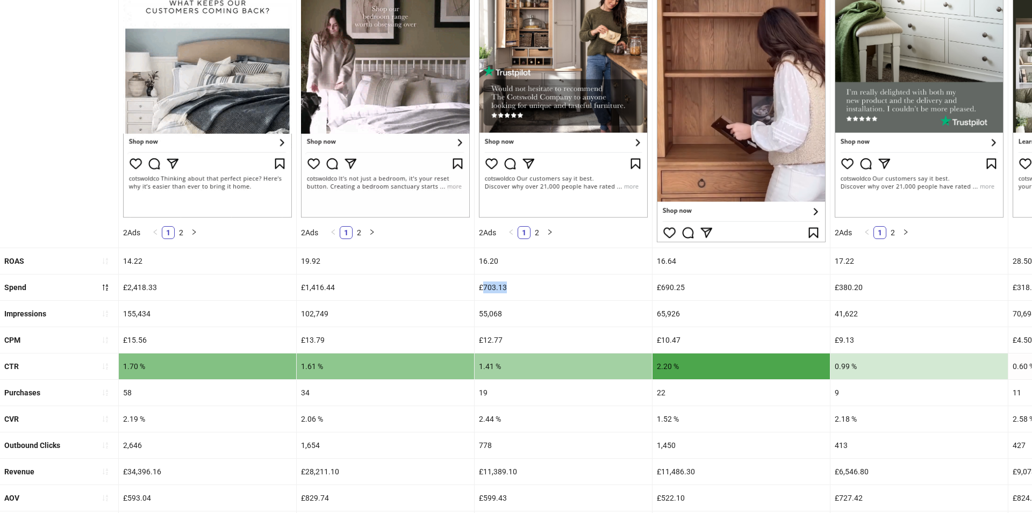
copy div "703.13"
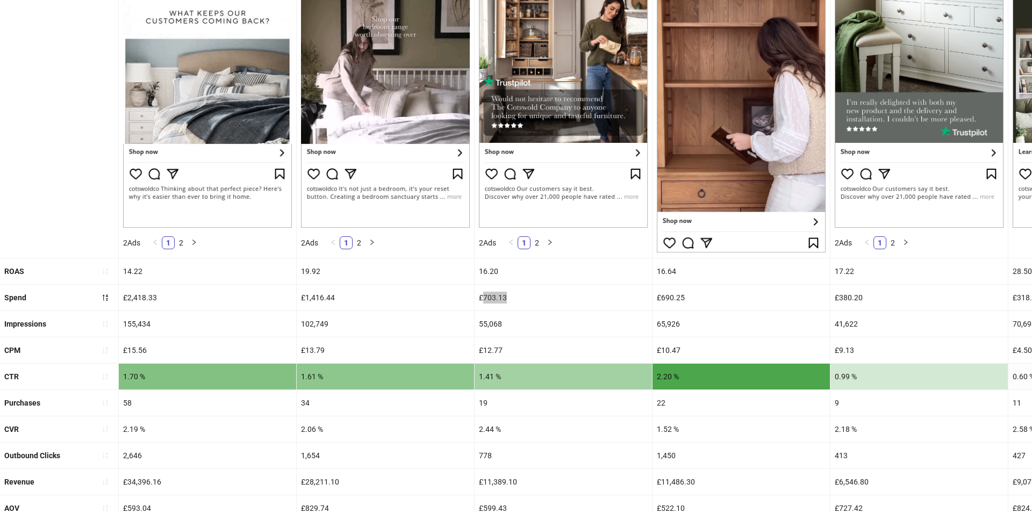
scroll to position [211, 0]
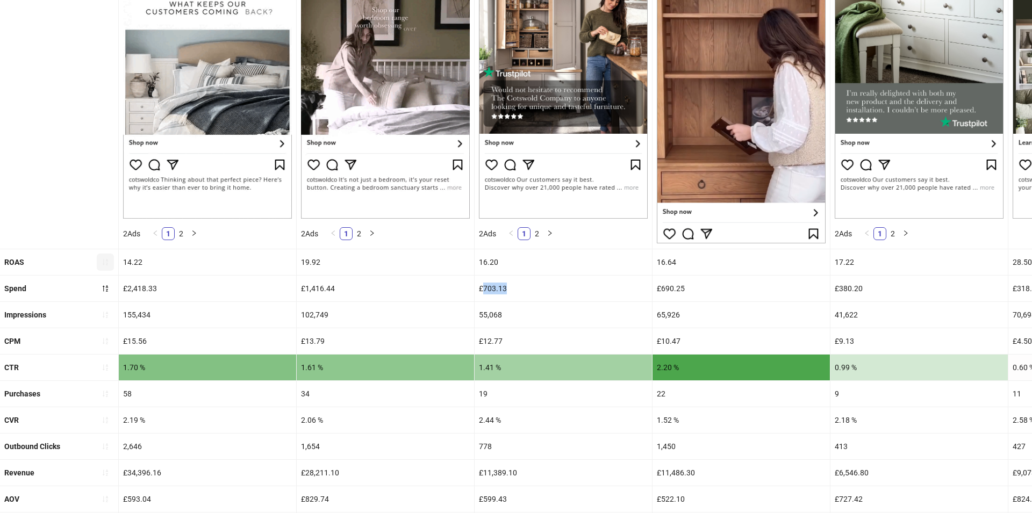
click at [102, 263] on icon "sort-ascending" at bounding box center [106, 262] width 8 height 8
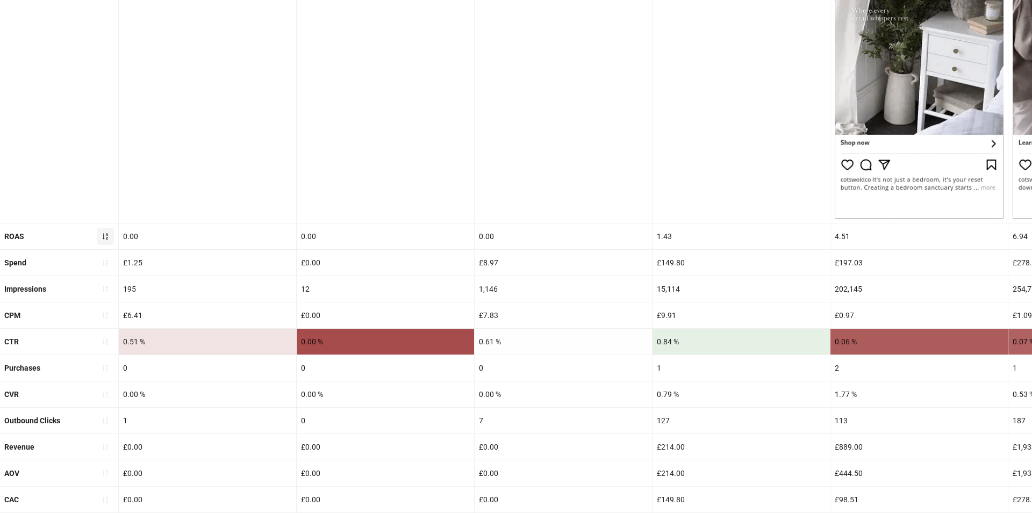
click at [105, 234] on icon "sort-ascending" at bounding box center [106, 237] width 8 height 8
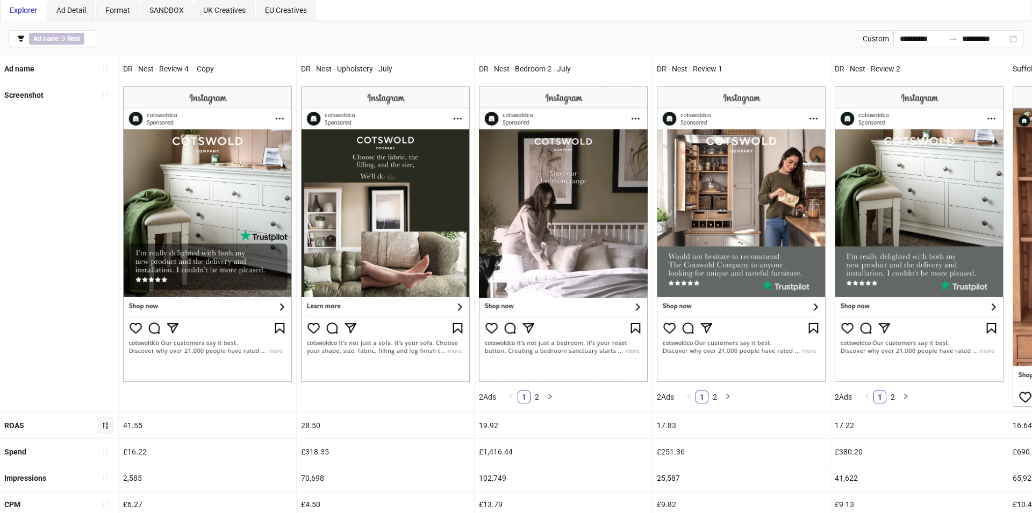
scroll to position [0, 0]
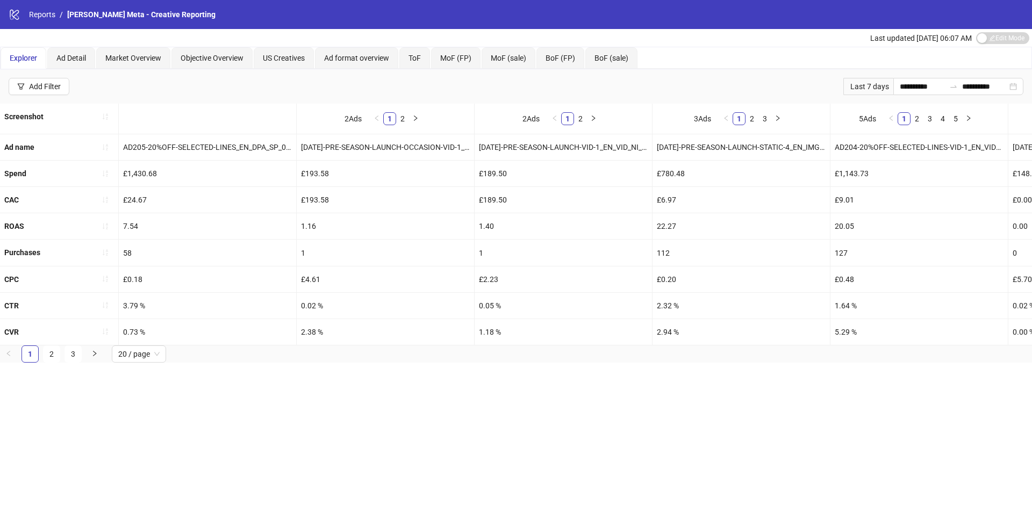
click at [46, 24] on div "logo/logo-mobile Reports / [PERSON_NAME] Meta - Creative Reporting" at bounding box center [516, 14] width 1032 height 29
click at [46, 18] on link "Reports" at bounding box center [42, 15] width 31 height 12
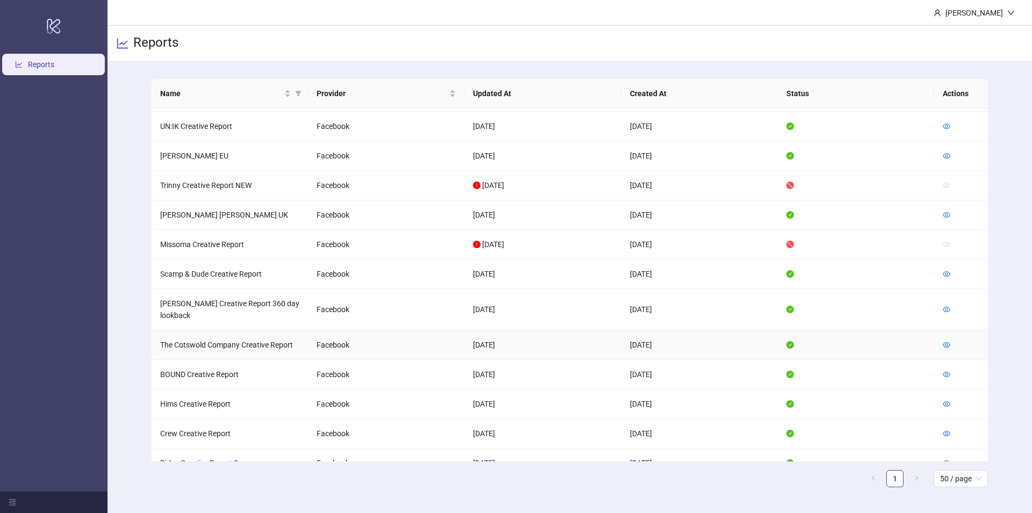
scroll to position [578, 0]
click at [945, 339] on icon "eye" at bounding box center [947, 343] width 8 height 8
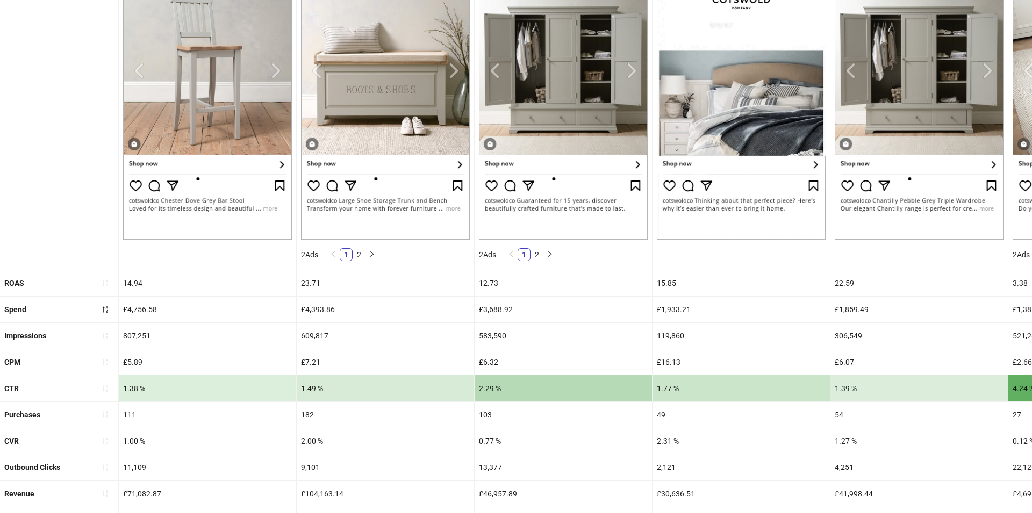
scroll to position [191, 0]
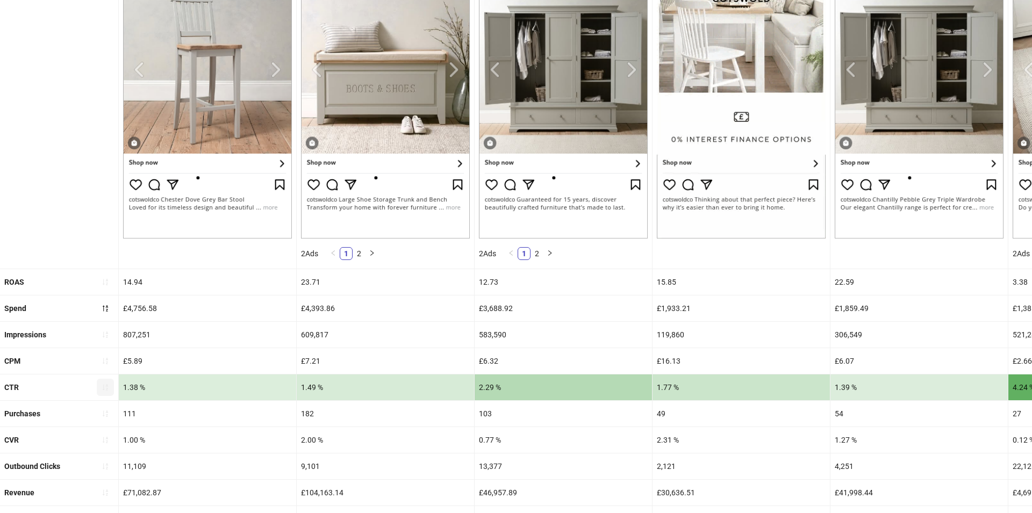
click at [104, 384] on icon "sort-ascending" at bounding box center [106, 388] width 8 height 8
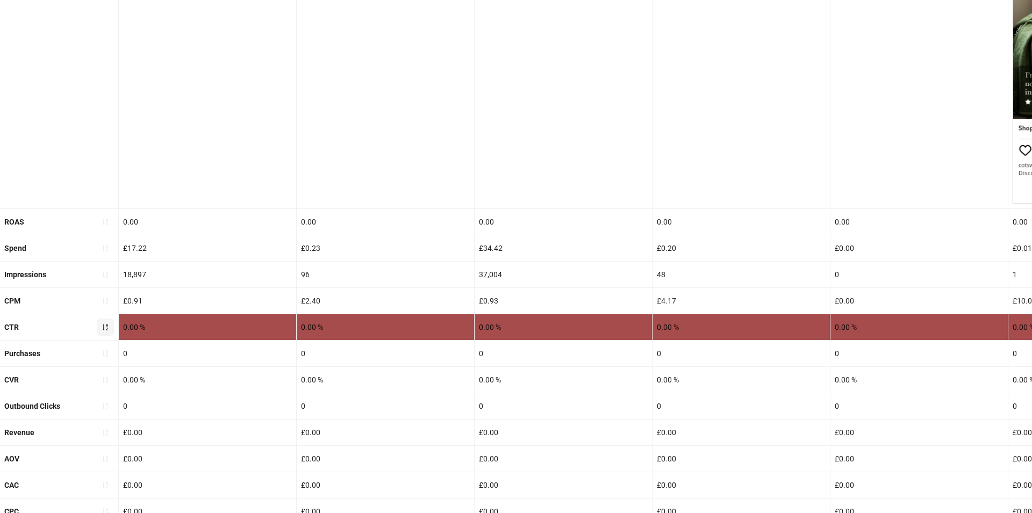
scroll to position [228, 0]
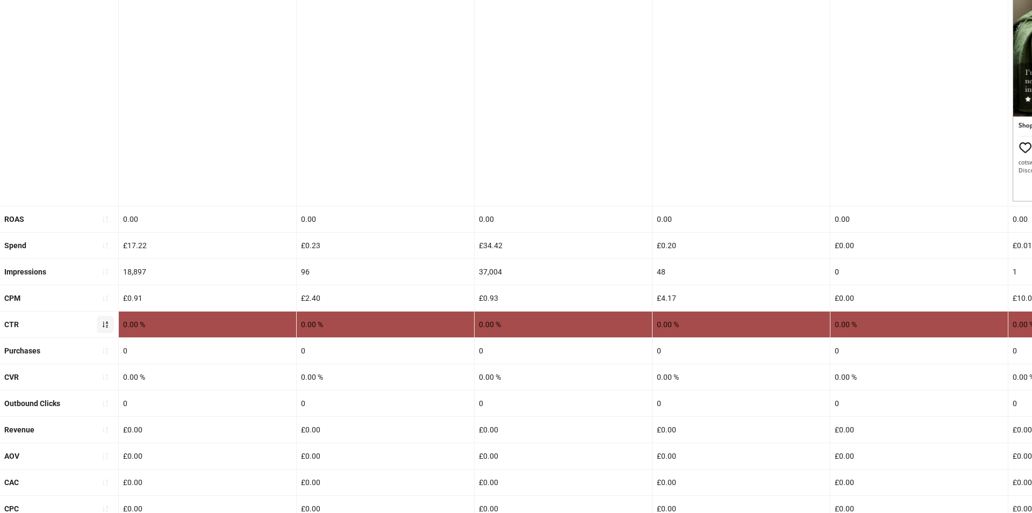
click at [104, 329] on button "button" at bounding box center [105, 324] width 17 height 17
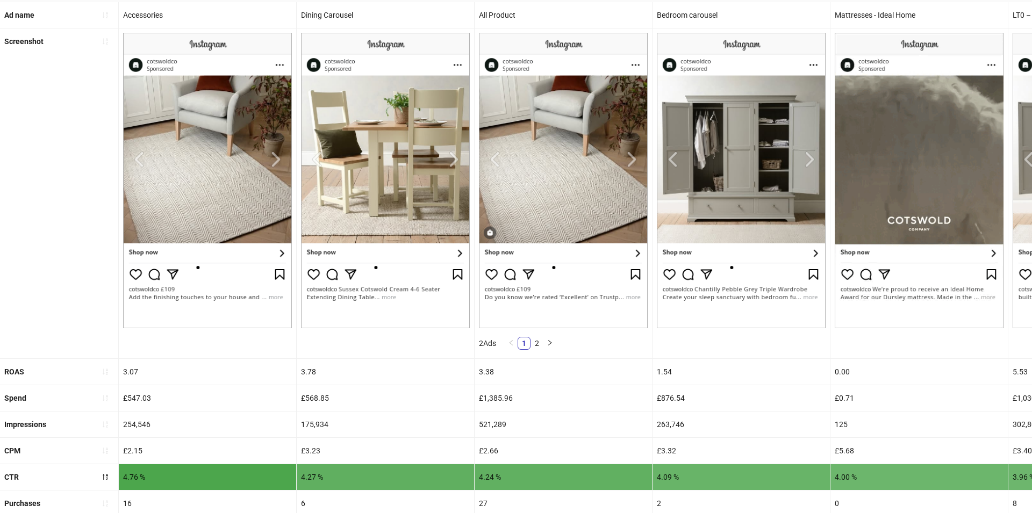
scroll to position [0, 0]
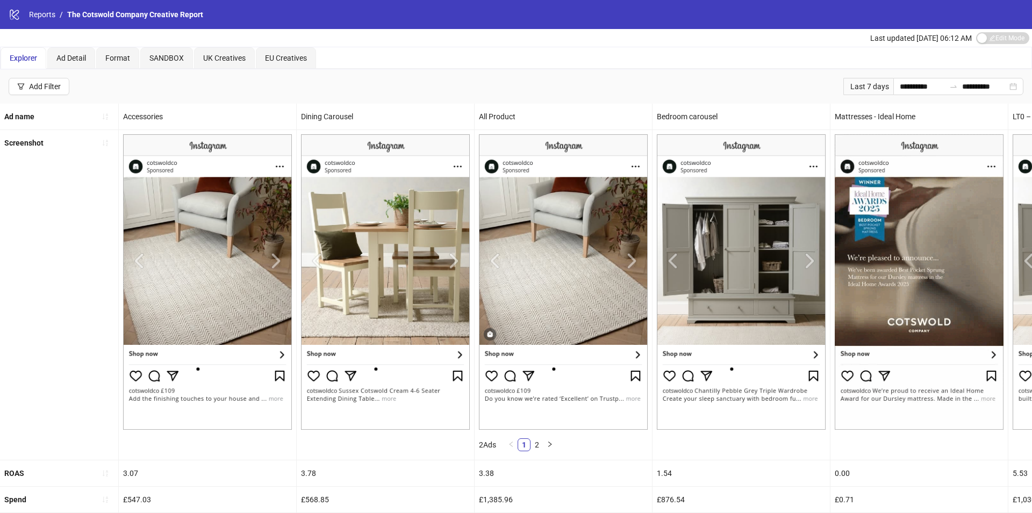
click at [900, 76] on div "**********" at bounding box center [516, 86] width 1032 height 34
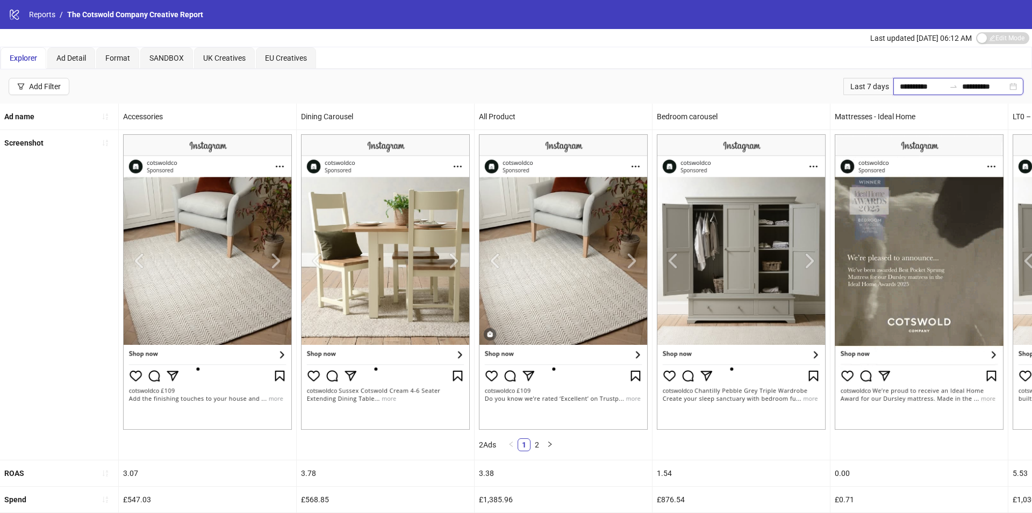
click at [900, 82] on input "**********" at bounding box center [922, 87] width 45 height 12
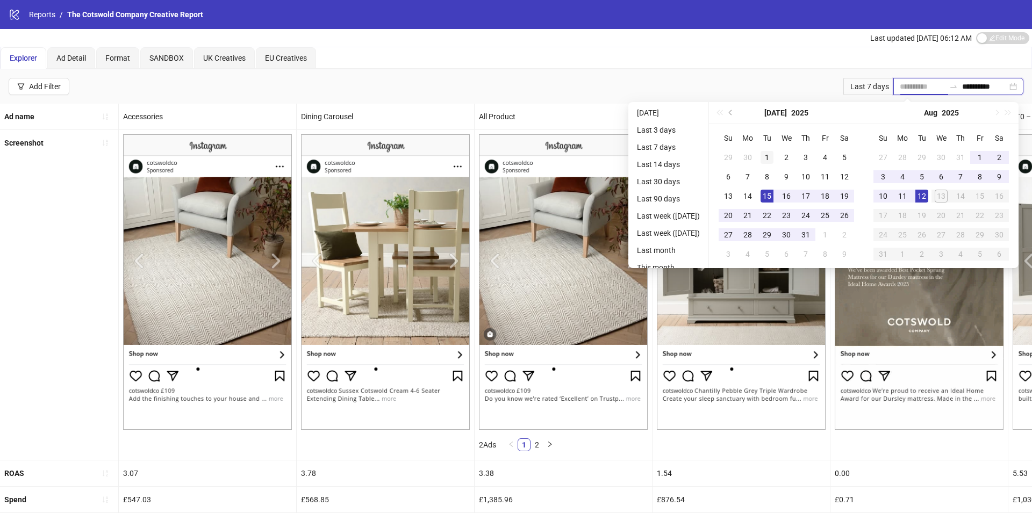
type input "**********"
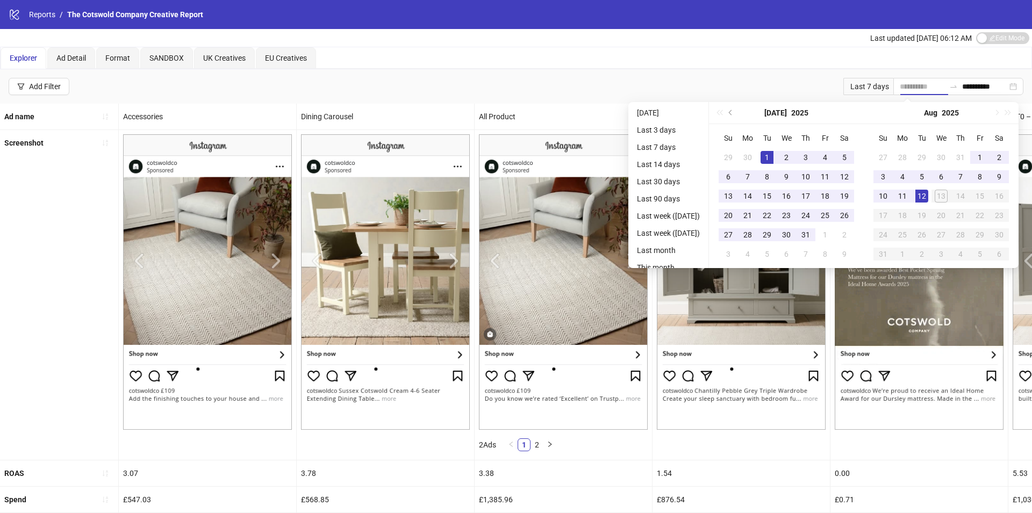
click at [773, 160] on div "1" at bounding box center [766, 157] width 13 height 13
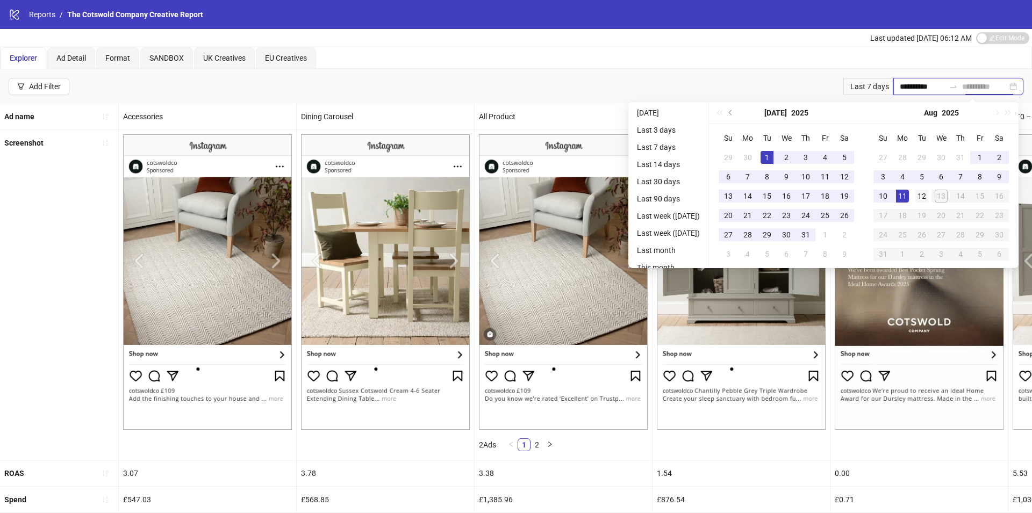
type input "**********"
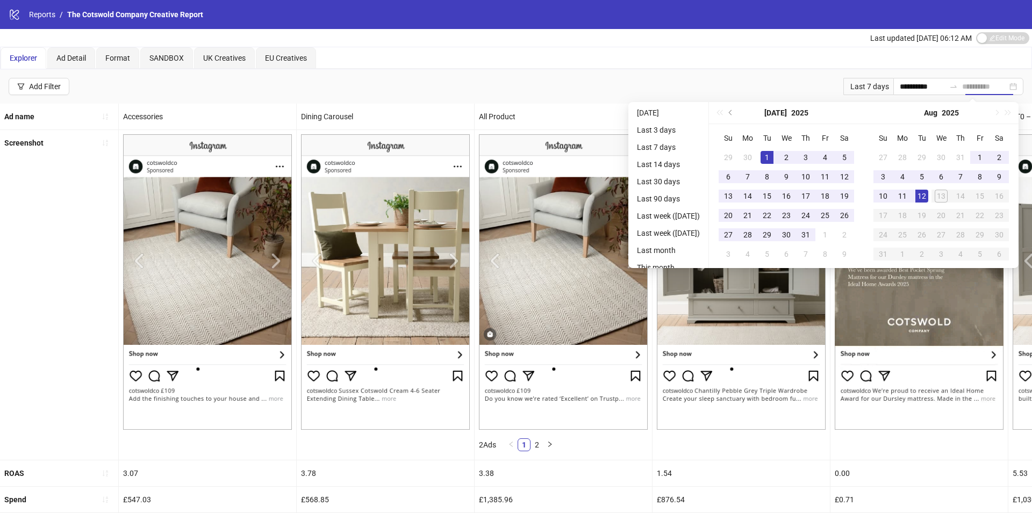
click at [928, 190] on div "12" at bounding box center [921, 196] width 13 height 13
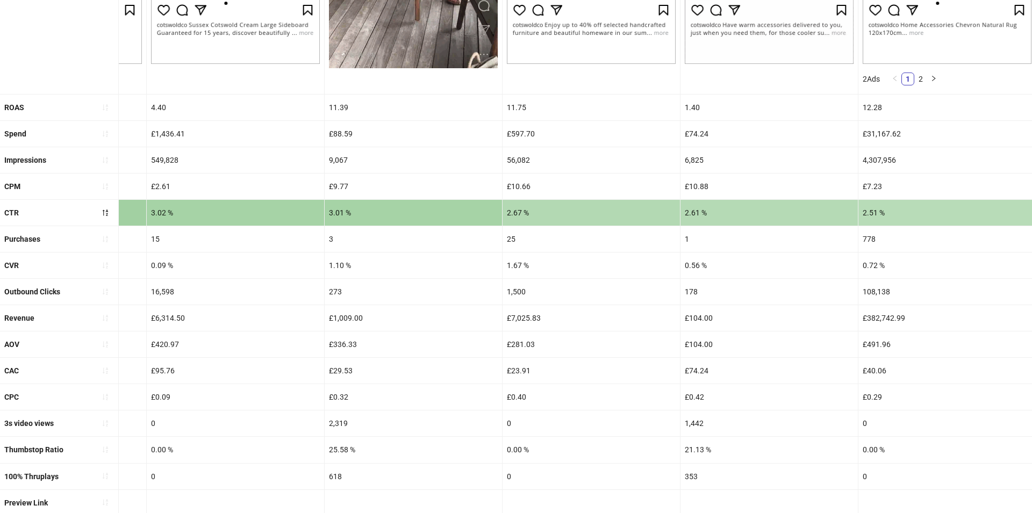
scroll to position [382, 0]
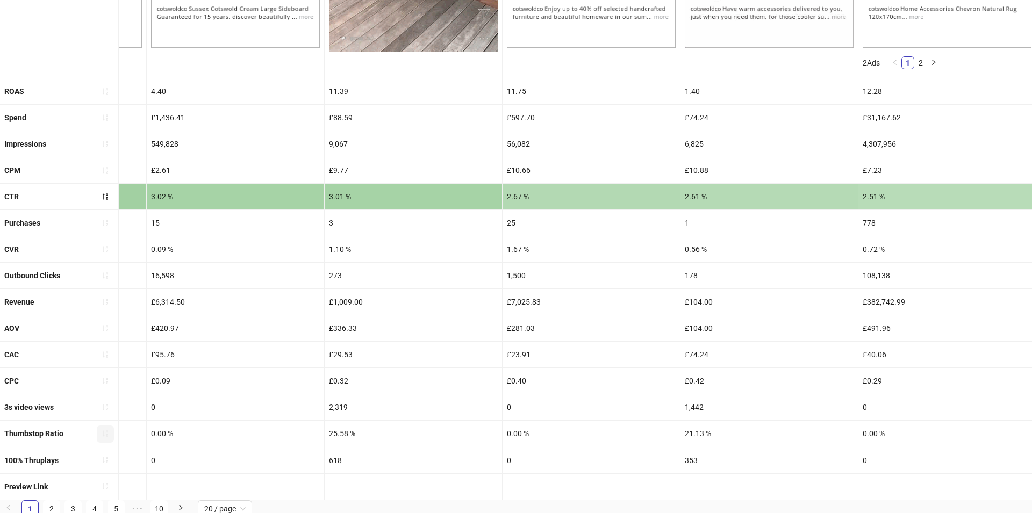
click at [103, 430] on icon "sort-ascending" at bounding box center [106, 434] width 8 height 8
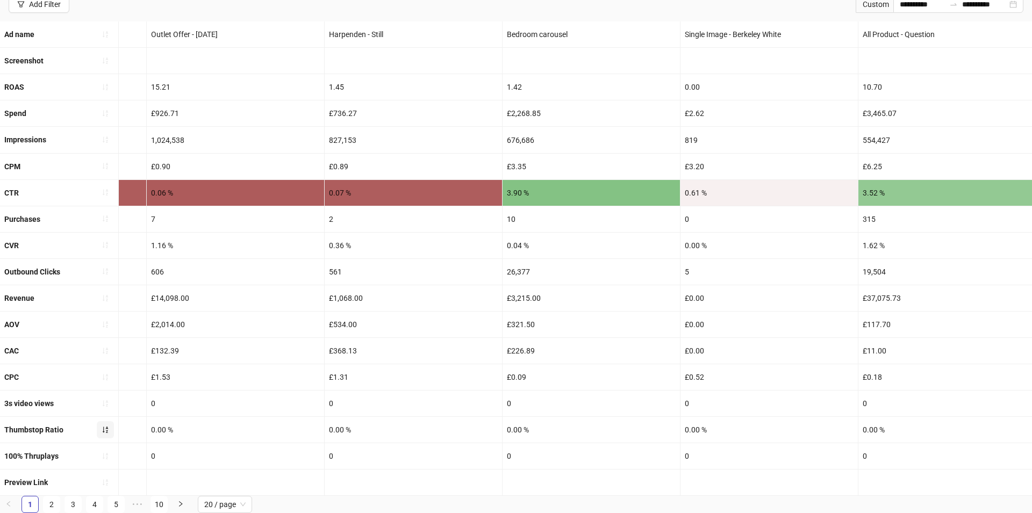
scroll to position [356, 0]
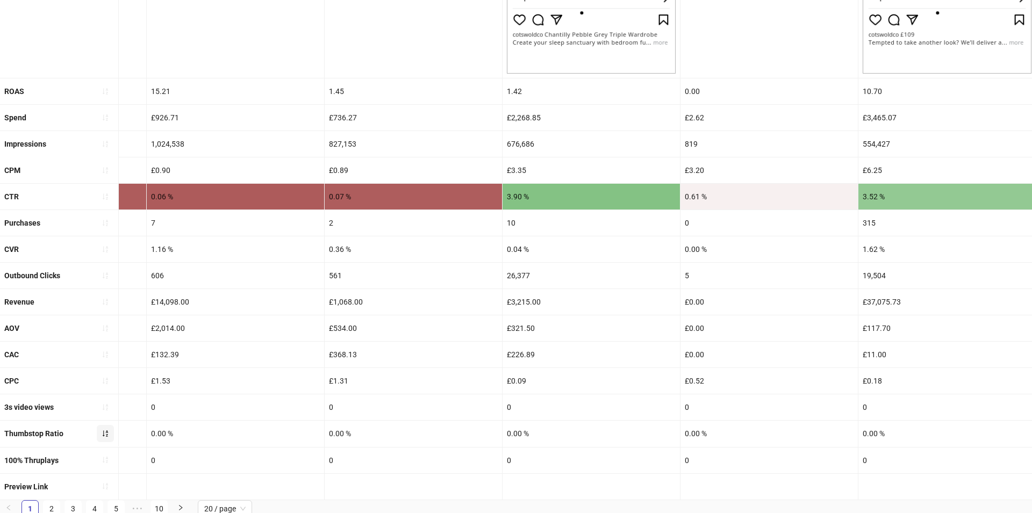
click at [103, 430] on icon "sort-ascending" at bounding box center [105, 433] width 5 height 6
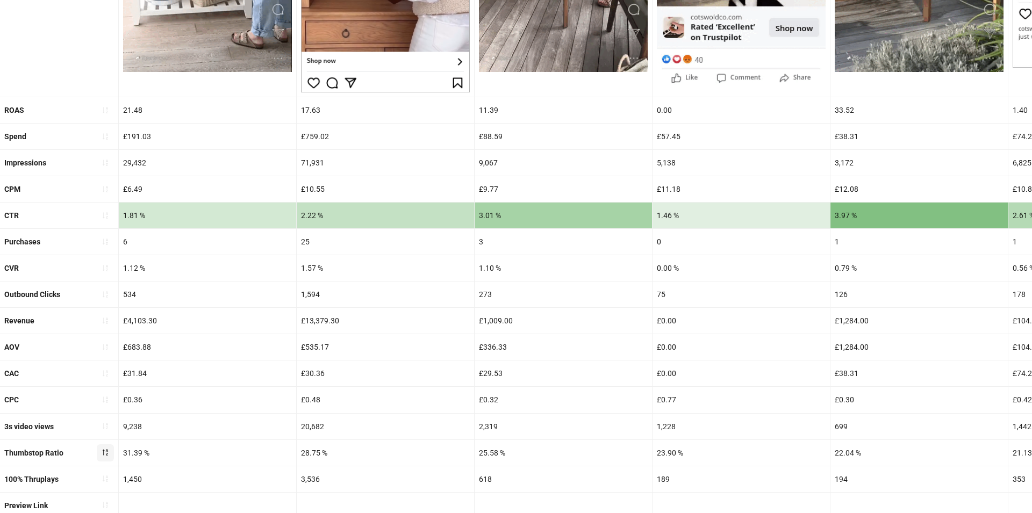
scroll to position [381, 0]
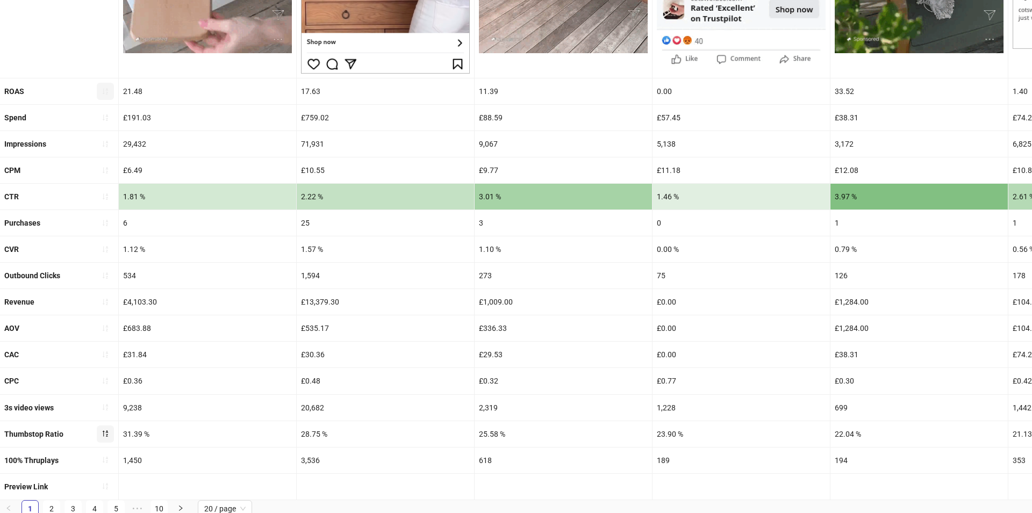
click at [102, 90] on icon "sort-ascending" at bounding box center [106, 92] width 8 height 8
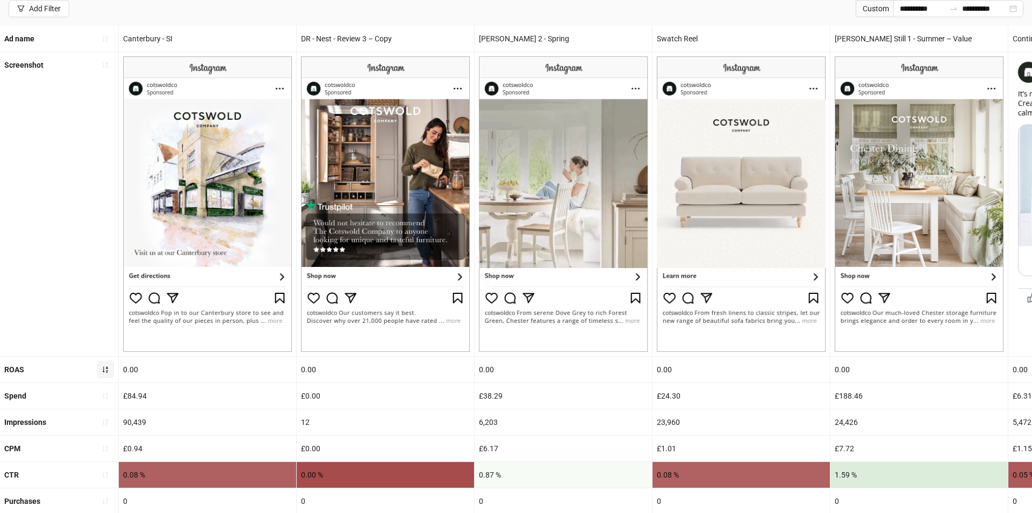
scroll to position [356, 0]
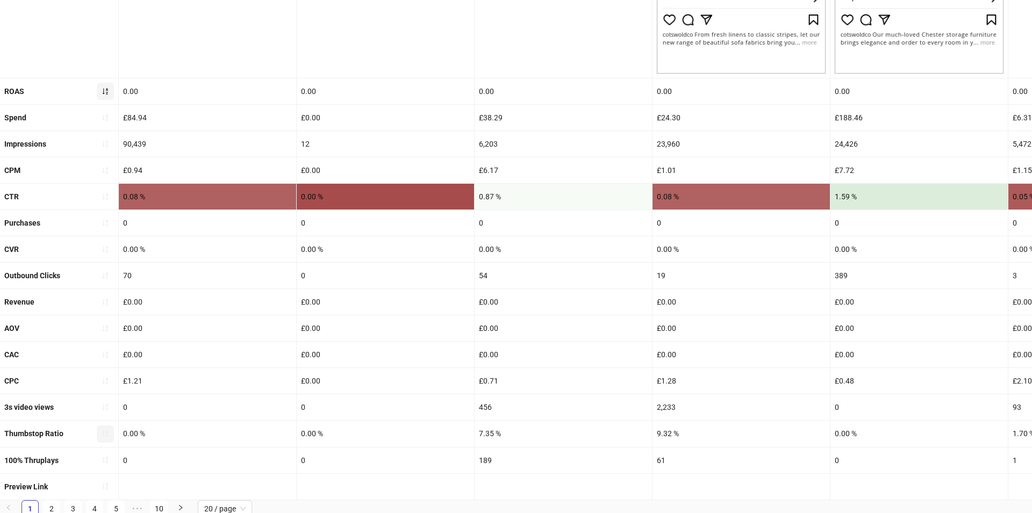
click at [102, 90] on icon "sort-ascending" at bounding box center [106, 92] width 8 height 8
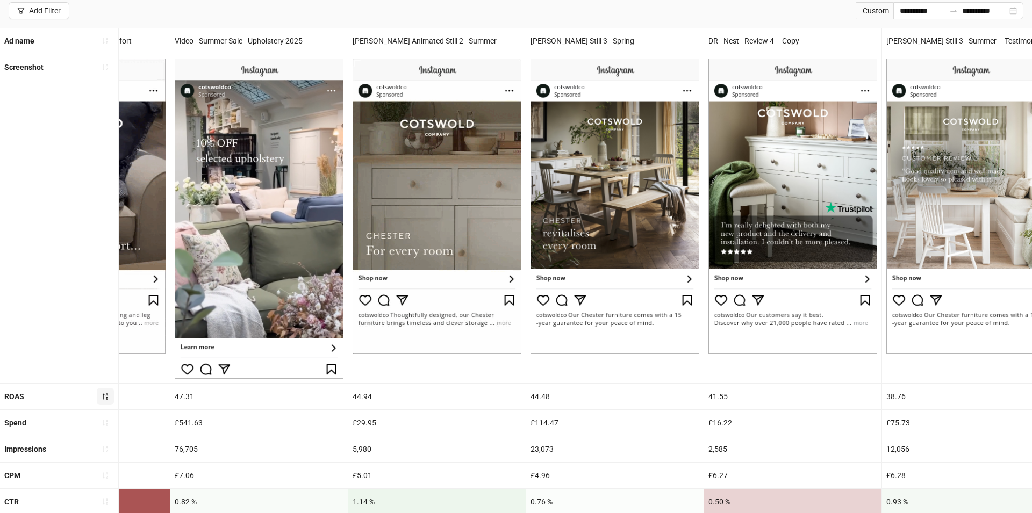
scroll to position [0, 0]
